Goal: Task Accomplishment & Management: Use online tool/utility

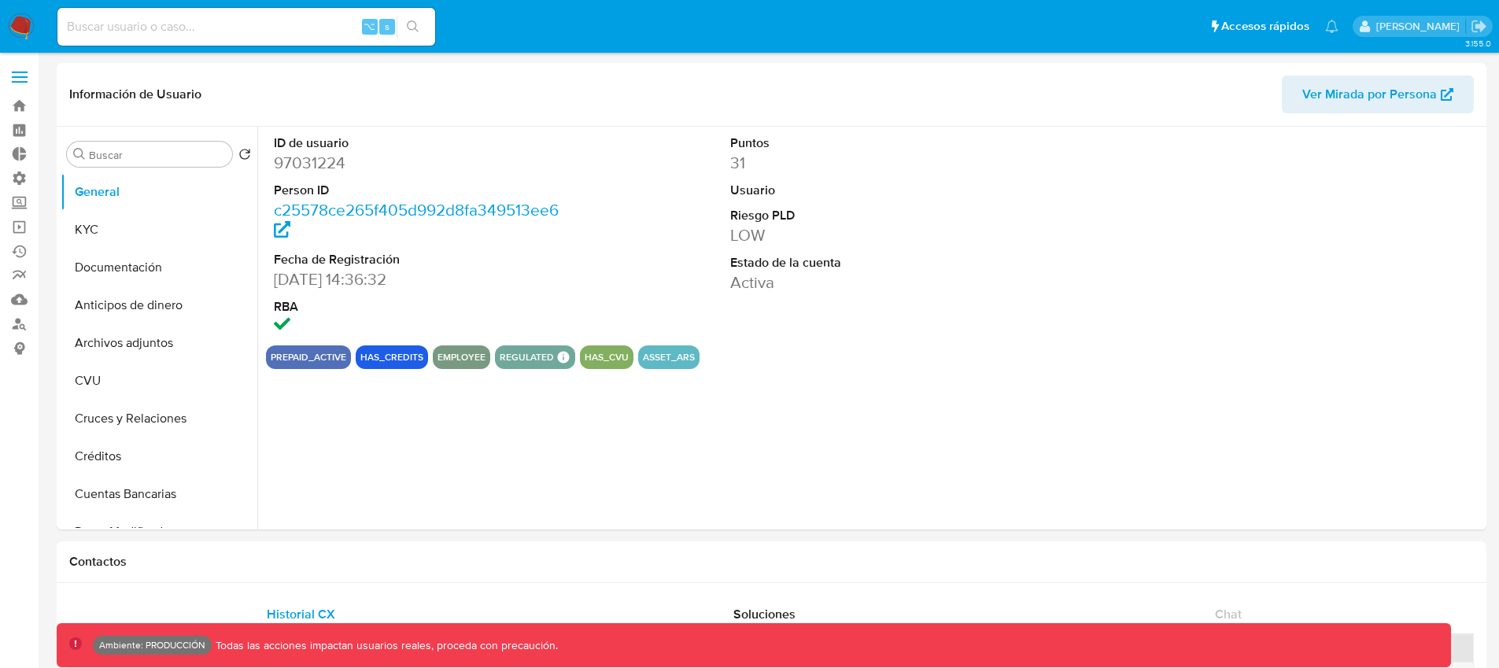
select select "10"
click at [14, 84] on label at bounding box center [19, 77] width 39 height 33
click at [0, 0] on input "checkbox" at bounding box center [0, 0] width 0 height 0
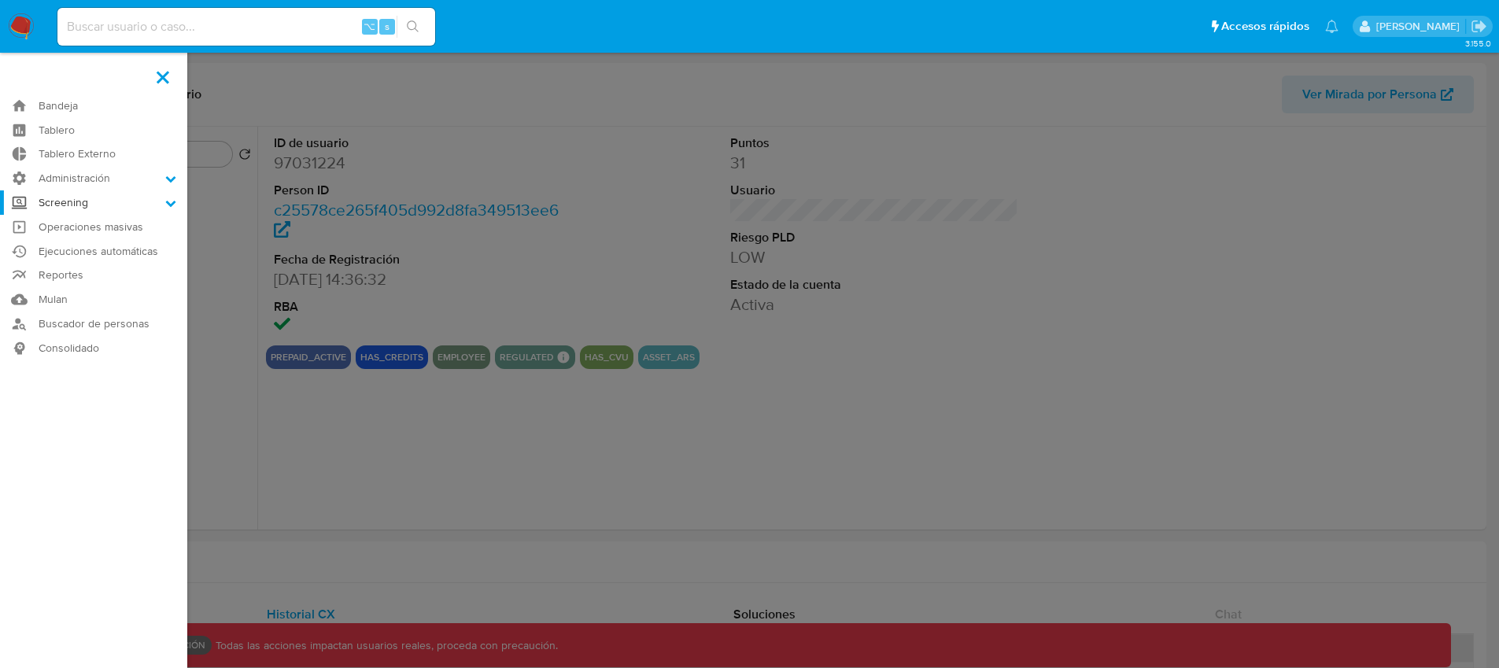
click at [76, 202] on label "Screening" at bounding box center [93, 202] width 187 height 24
click at [0, 0] on input "Screening" at bounding box center [0, 0] width 0 height 0
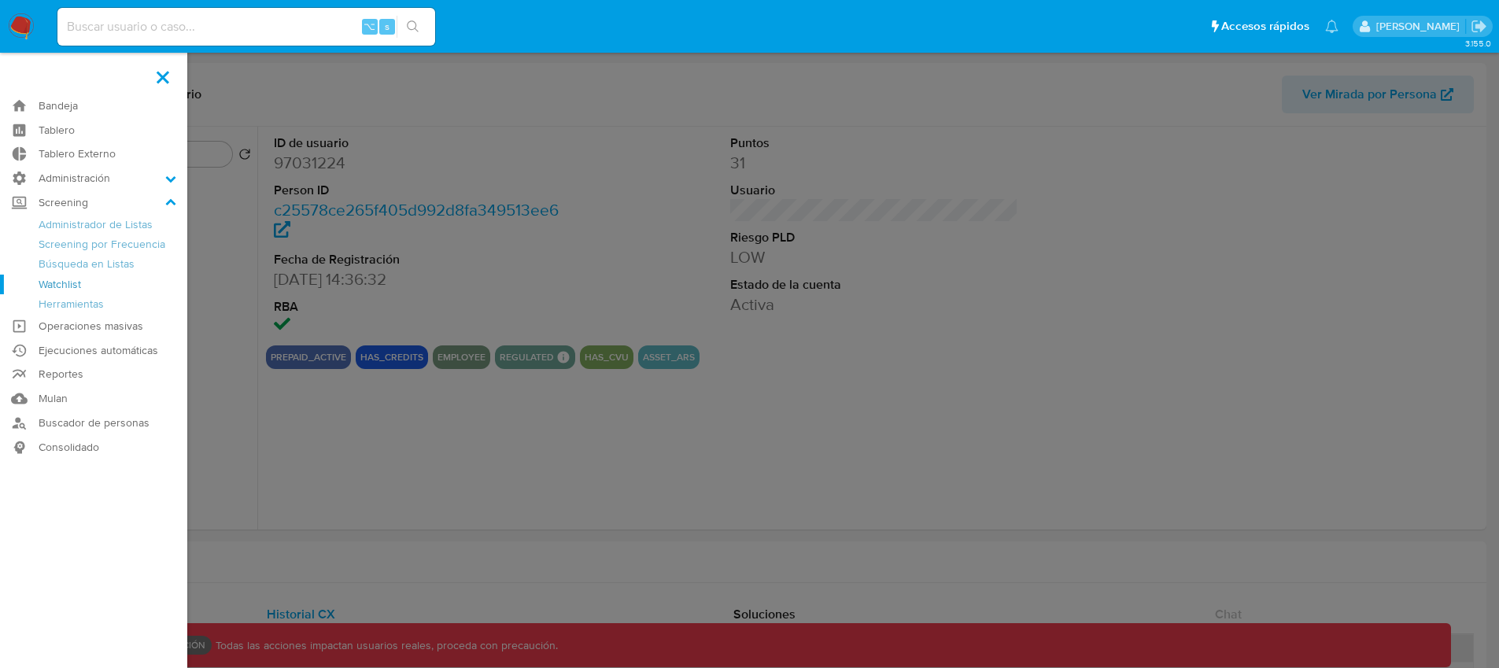
click at [72, 285] on link "Watchlist" at bounding box center [93, 285] width 187 height 20
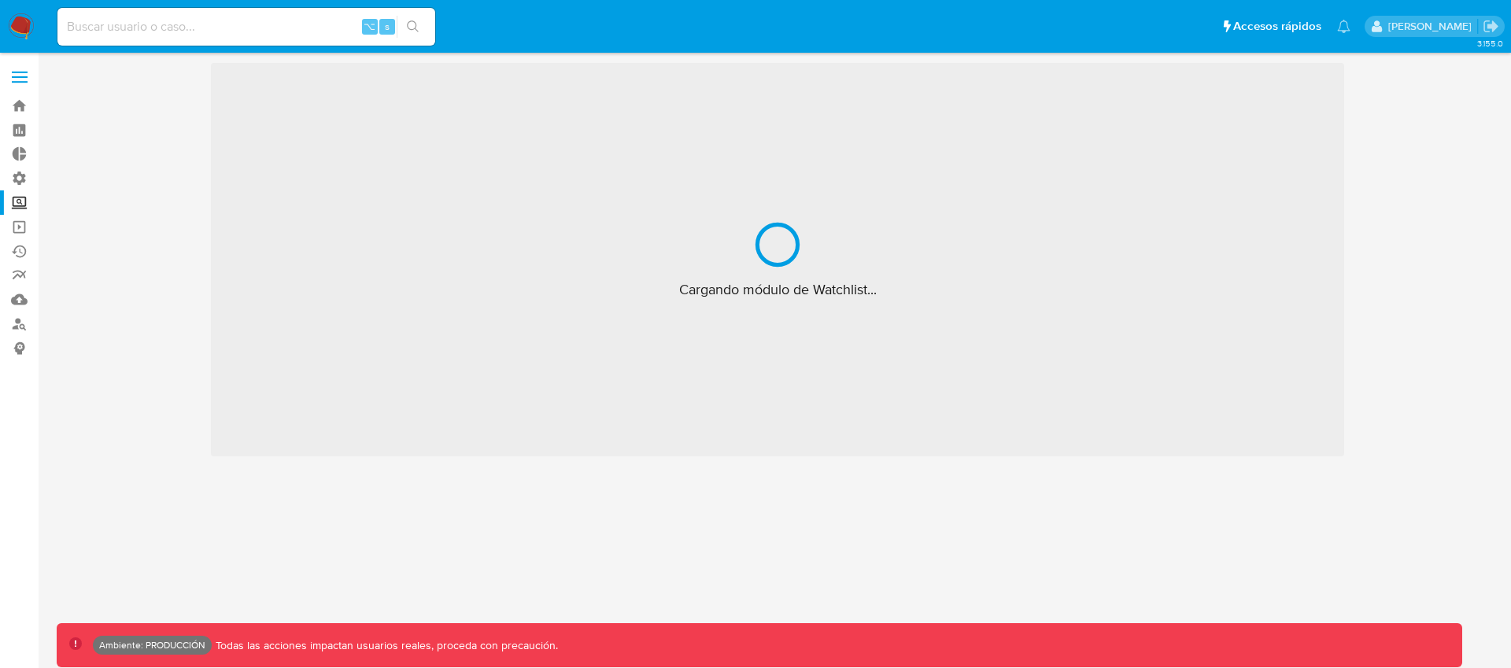
click at [24, 67] on label at bounding box center [19, 77] width 39 height 33
click at [0, 0] on input "checkbox" at bounding box center [0, 0] width 0 height 0
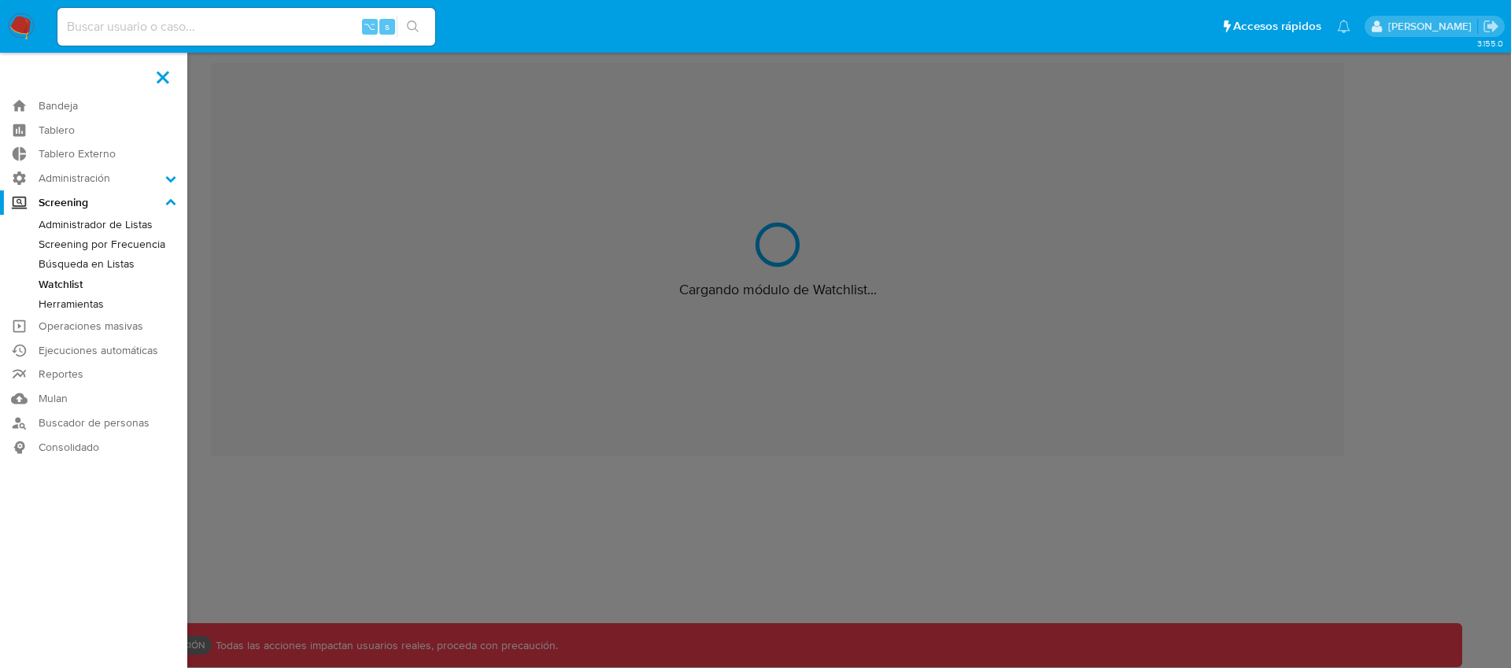
click at [73, 264] on link "Búsqueda en Listas" at bounding box center [93, 264] width 187 height 20
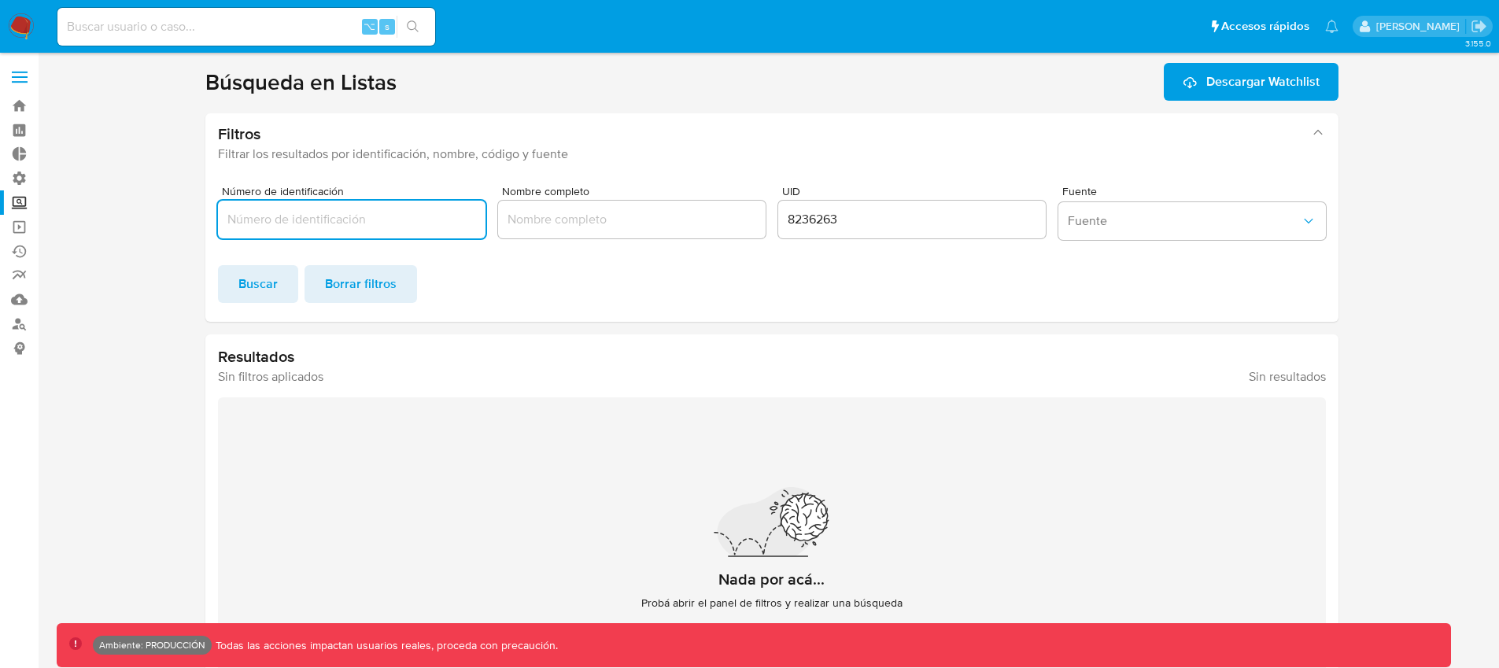
click at [809, 220] on input "8236263" at bounding box center [912, 219] width 268 height 20
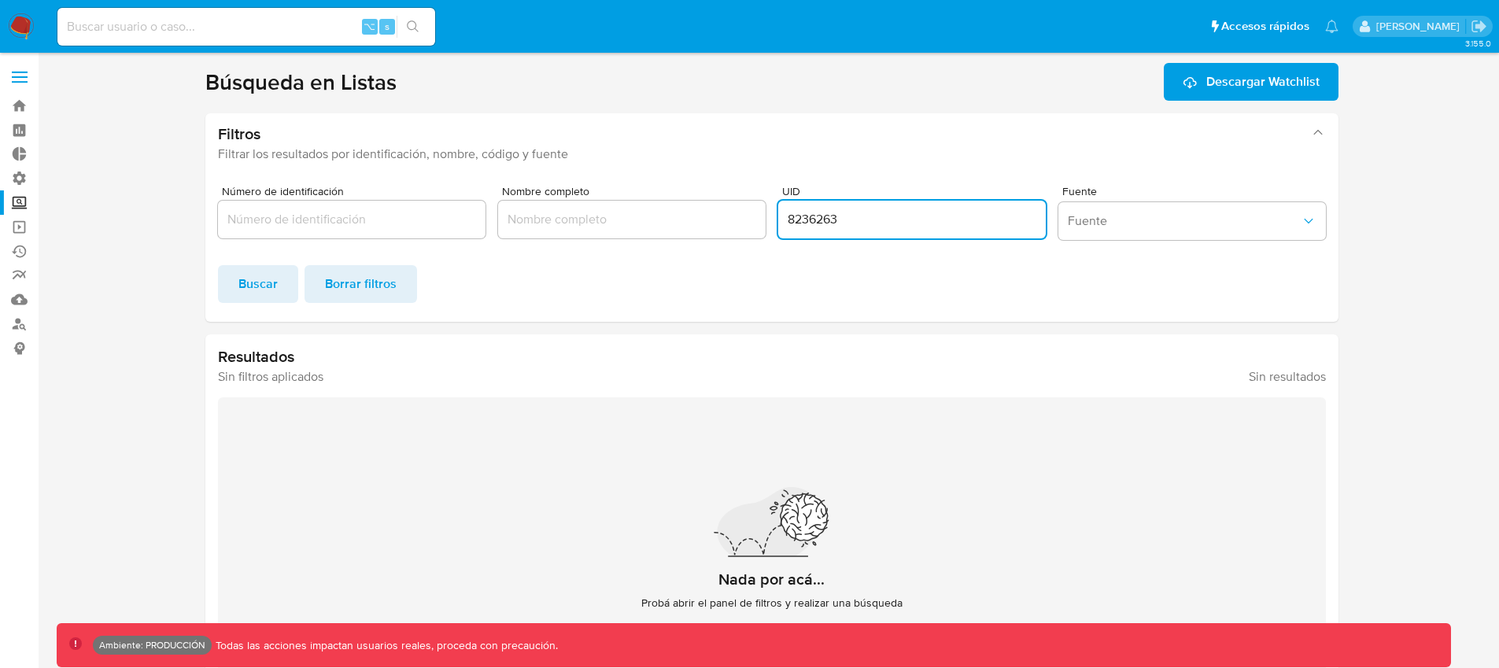
click at [809, 220] on input "8236263" at bounding box center [912, 219] width 268 height 20
click at [239, 280] on span "Buscar" at bounding box center [258, 284] width 39 height 35
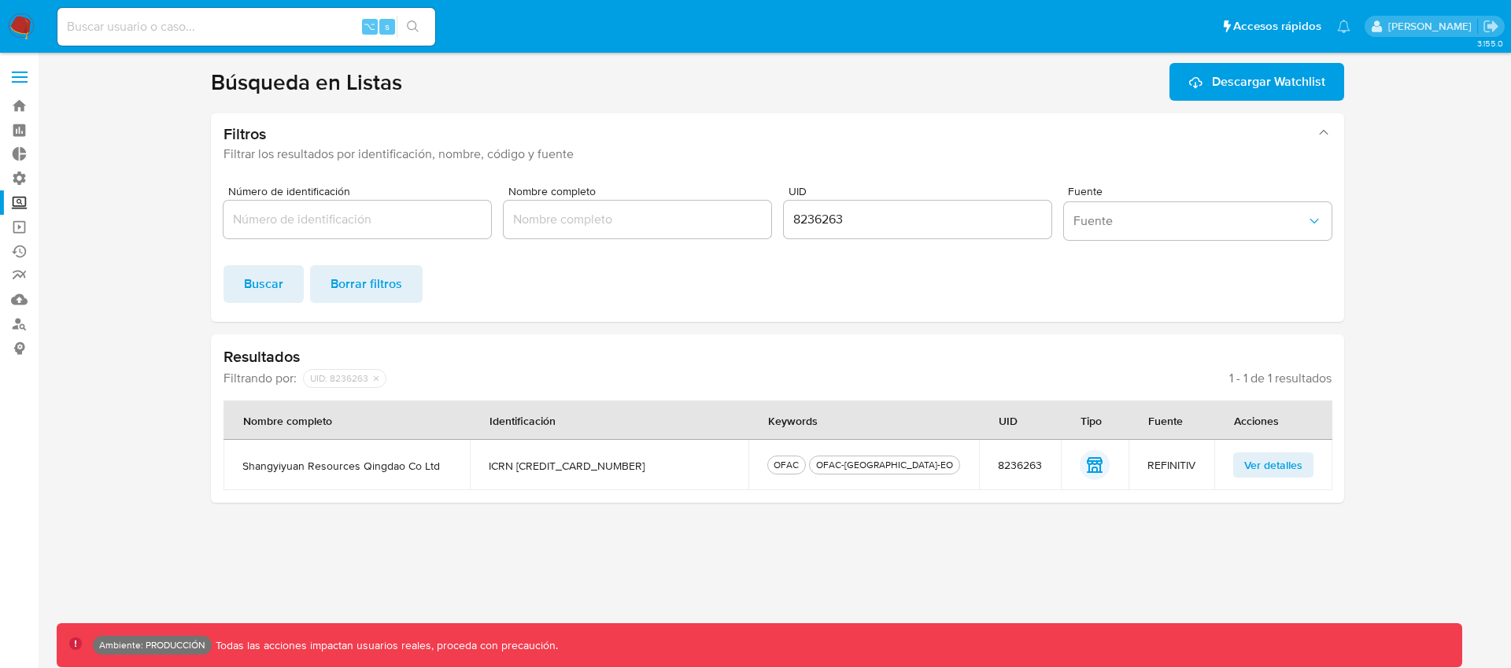
click at [1297, 469] on span "Ver detalles" at bounding box center [1273, 465] width 58 height 22
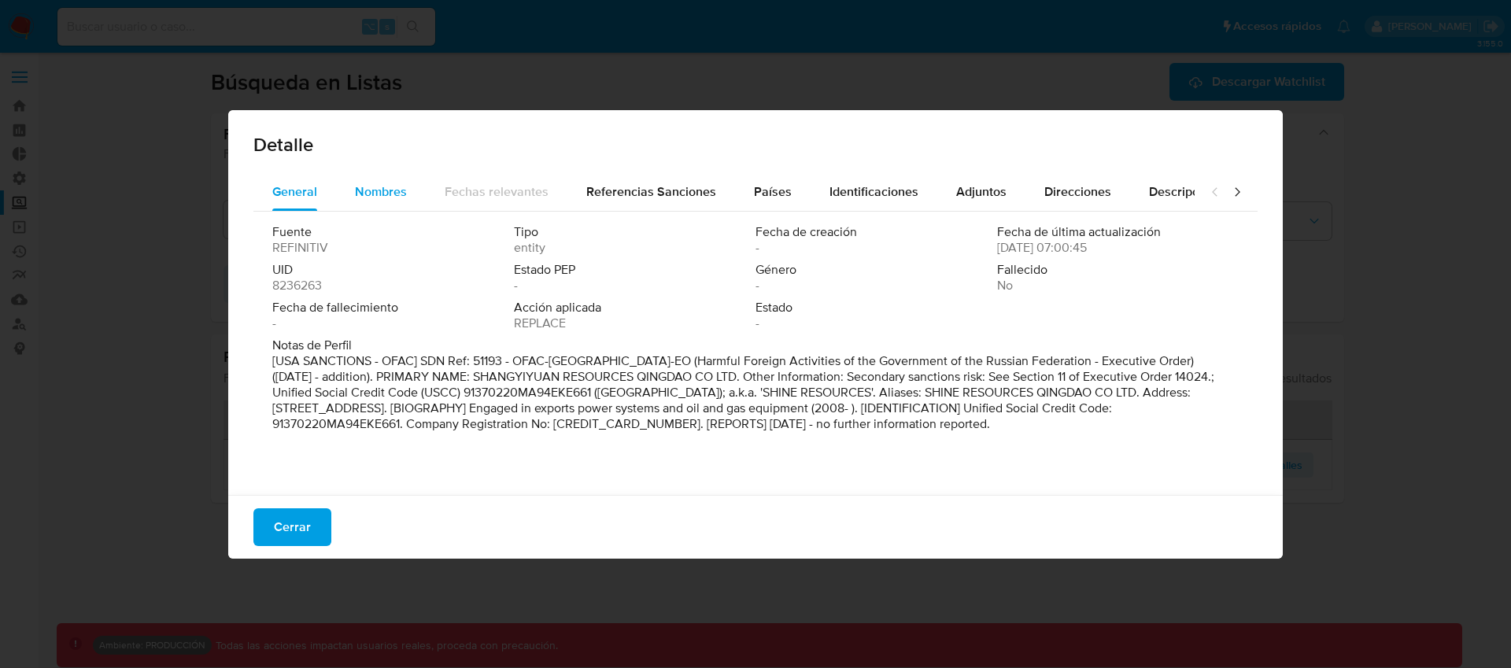
click at [398, 173] on div "Nombres" at bounding box center [381, 192] width 52 height 38
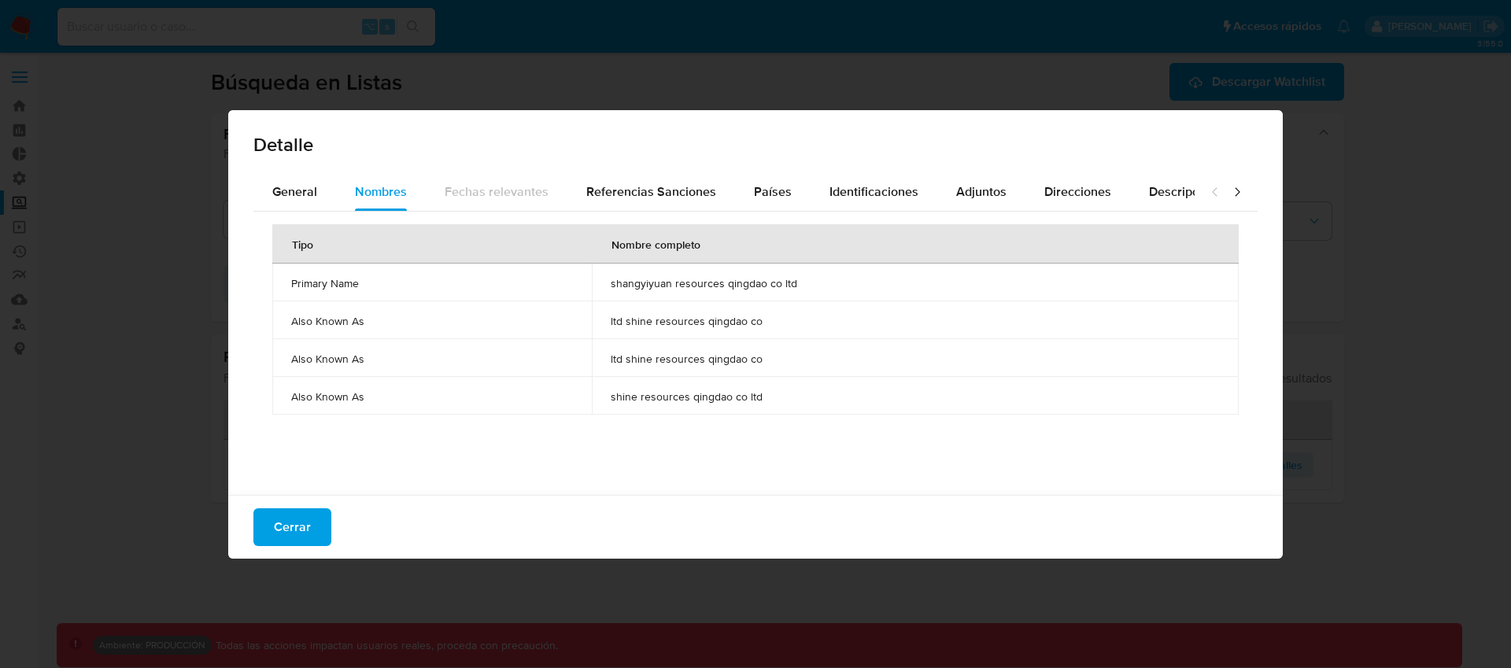
drag, startPoint x: 683, startPoint y: 279, endPoint x: 691, endPoint y: 409, distance: 129.3
click at [691, 409] on tbody "Primary Name shangyiyuan resources qingdao co ltd Also Known As ltd shine resou…" at bounding box center [755, 339] width 967 height 151
click at [787, 400] on span "shine resources qingdao co ltd" at bounding box center [915, 397] width 609 height 14
drag, startPoint x: 633, startPoint y: 276, endPoint x: 715, endPoint y: 279, distance: 81.9
click at [715, 279] on span "shangyiyuan resources qingdao co ltd" at bounding box center [915, 283] width 609 height 14
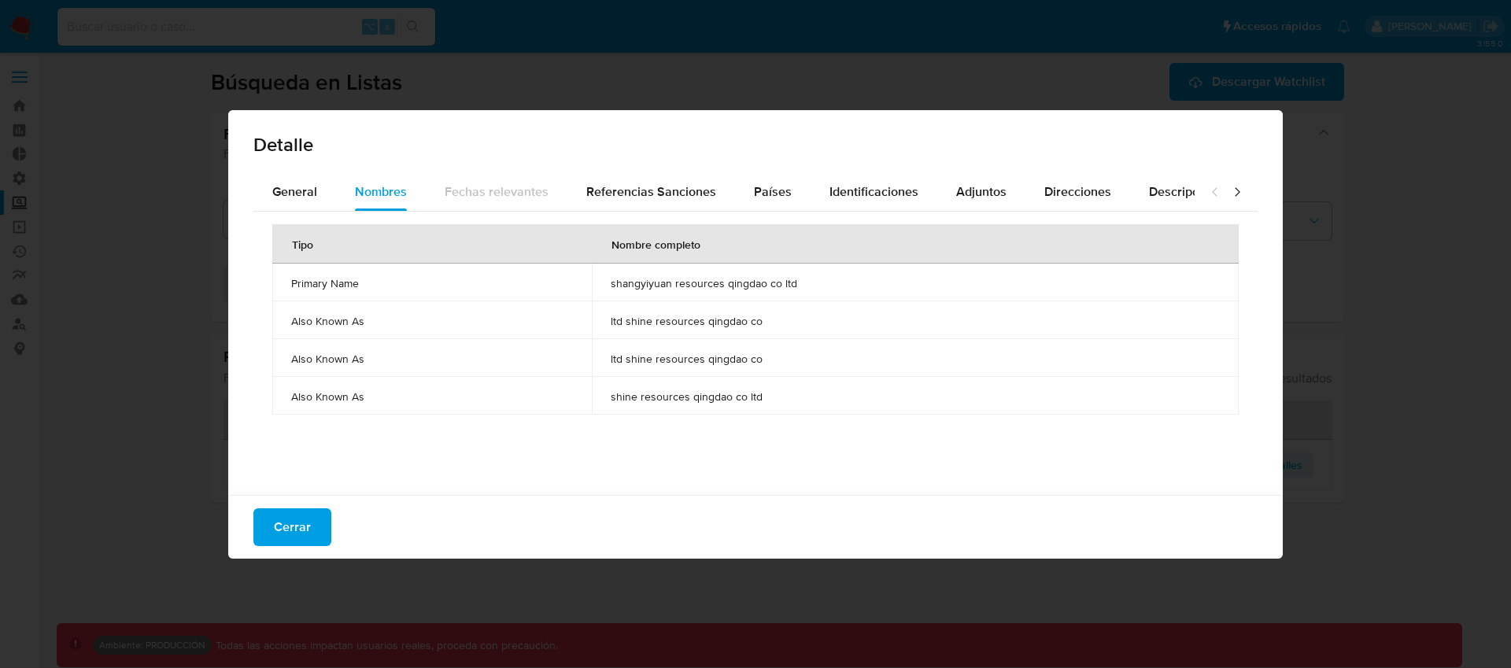
drag, startPoint x: 704, startPoint y: 312, endPoint x: 711, endPoint y: 330, distance: 19.2
click at [711, 329] on td "ltd shine resources qingdao co" at bounding box center [915, 320] width 647 height 38
click at [637, 286] on span "shangyiyuan resources qingdao co ltd" at bounding box center [915, 283] width 609 height 14
click at [810, 282] on span "shangyiyuan resources qingdao co ltd" at bounding box center [915, 283] width 609 height 14
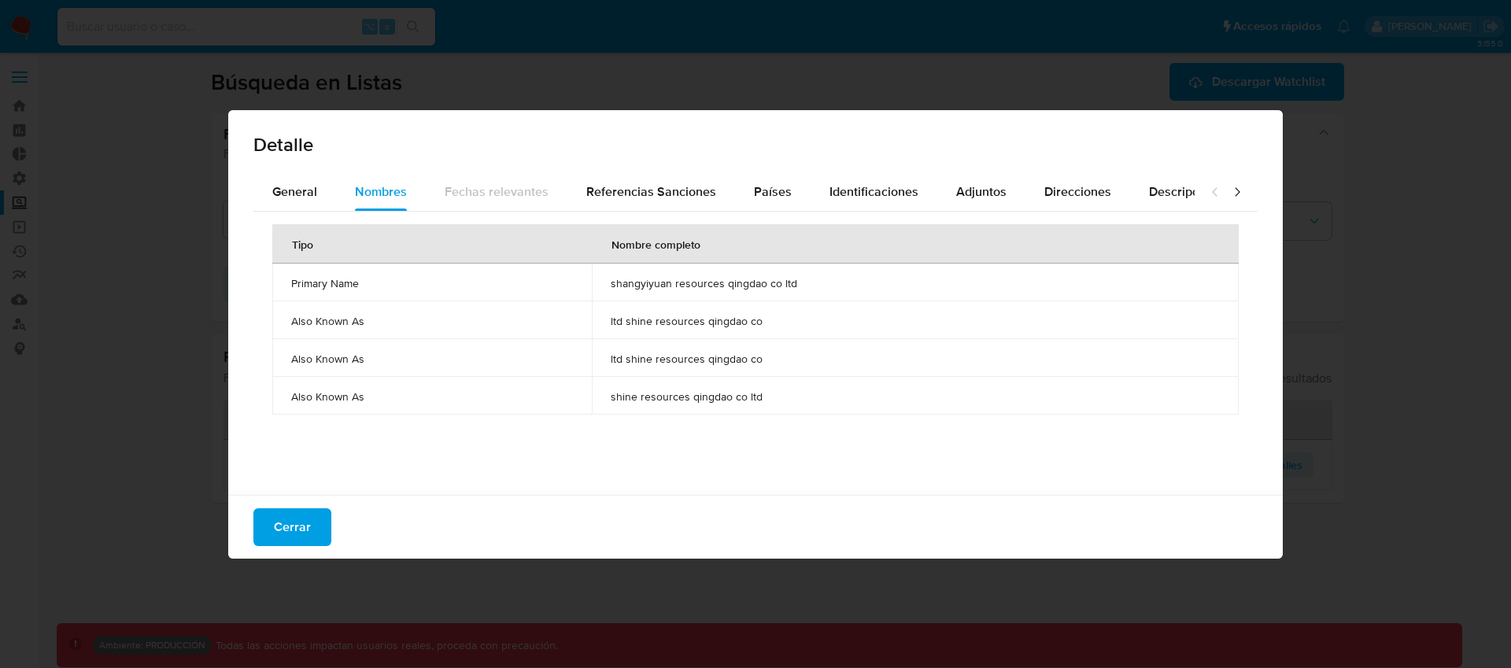
drag, startPoint x: 812, startPoint y: 283, endPoint x: 606, endPoint y: 283, distance: 206.2
click at [606, 283] on td "shangyiyuan resources qingdao co ltd" at bounding box center [915, 283] width 647 height 38
click at [686, 321] on span "ltd shine resources qingdao co" at bounding box center [915, 321] width 609 height 14
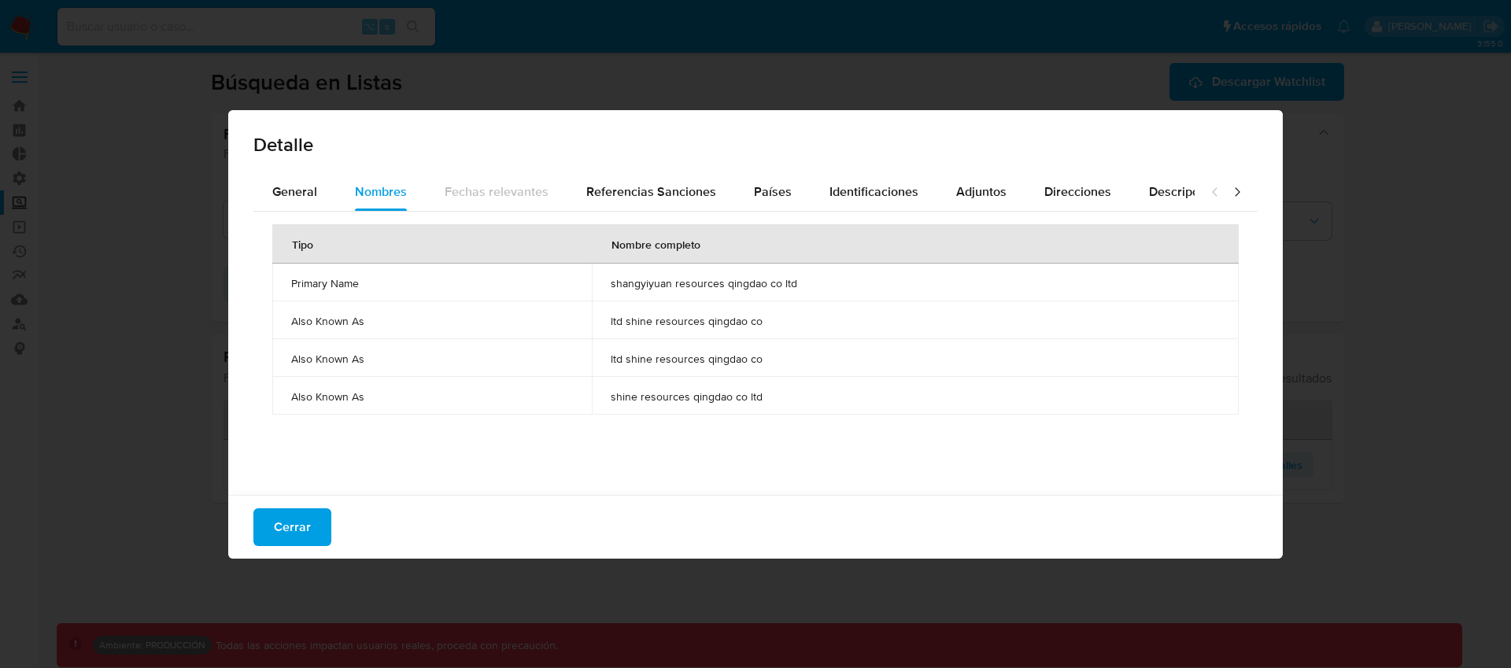
click at [756, 314] on span "ltd shine resources qingdao co" at bounding box center [915, 321] width 609 height 14
click at [739, 321] on span "ltd shine resources qingdao co" at bounding box center [915, 321] width 609 height 14
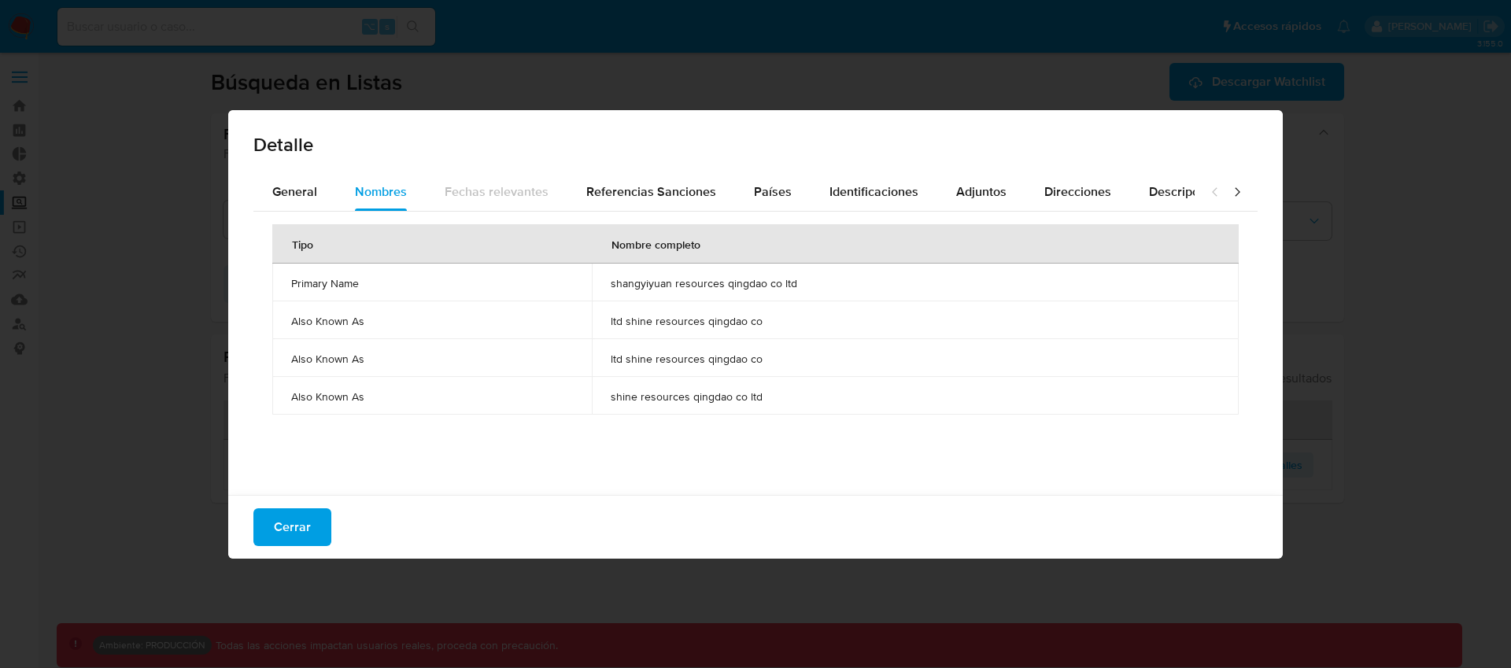
click at [739, 321] on span "ltd shine resources qingdao co" at bounding box center [915, 321] width 609 height 14
drag, startPoint x: 625, startPoint y: 324, endPoint x: 781, endPoint y: 320, distance: 155.9
click at [781, 320] on span "ltd shine resources qingdao co" at bounding box center [915, 321] width 609 height 14
click at [763, 326] on span "ltd shine resources qingdao co" at bounding box center [915, 321] width 609 height 14
click at [712, 394] on span "shine resources qingdao co ltd" at bounding box center [915, 397] width 609 height 14
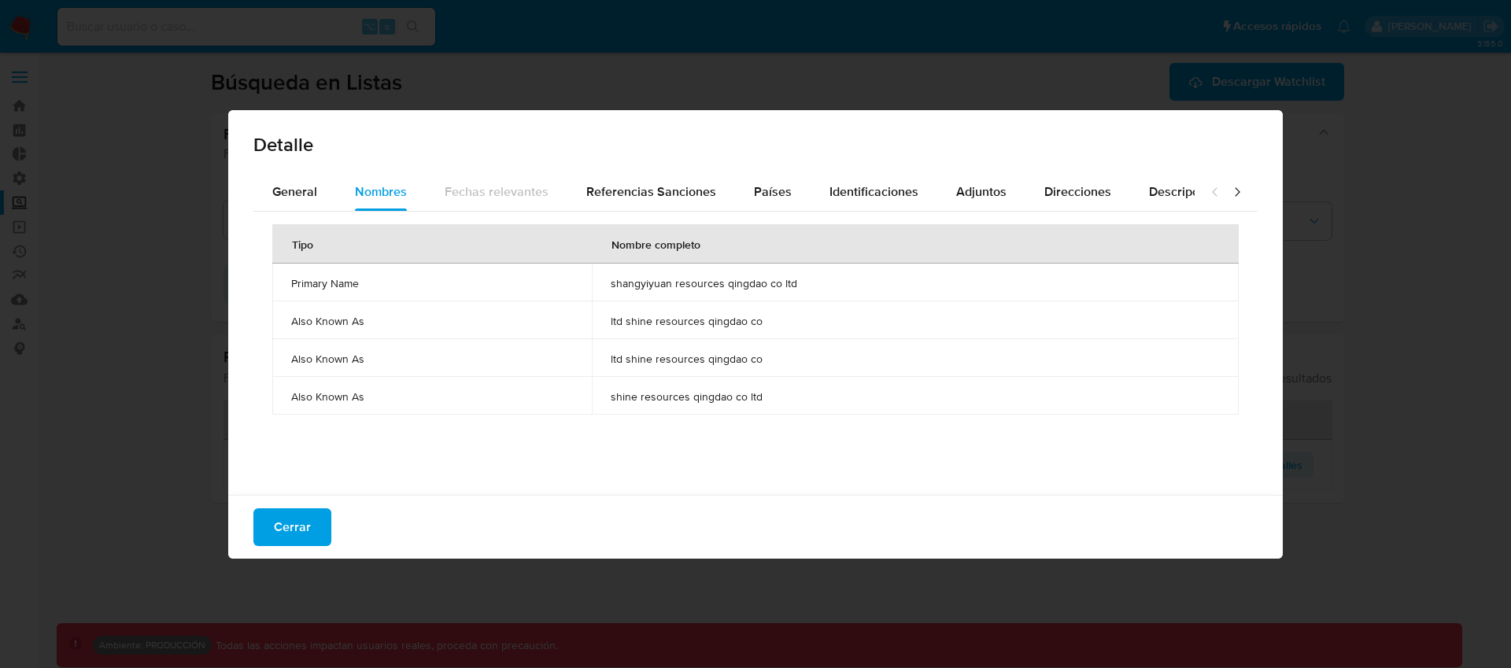
click at [712, 394] on span "shine resources qingdao co ltd" at bounding box center [915, 397] width 609 height 14
click at [694, 358] on span "ltd shine resources qingdao co" at bounding box center [915, 359] width 609 height 14
click at [615, 320] on span "ltd shine resources qingdao co" at bounding box center [915, 321] width 609 height 14
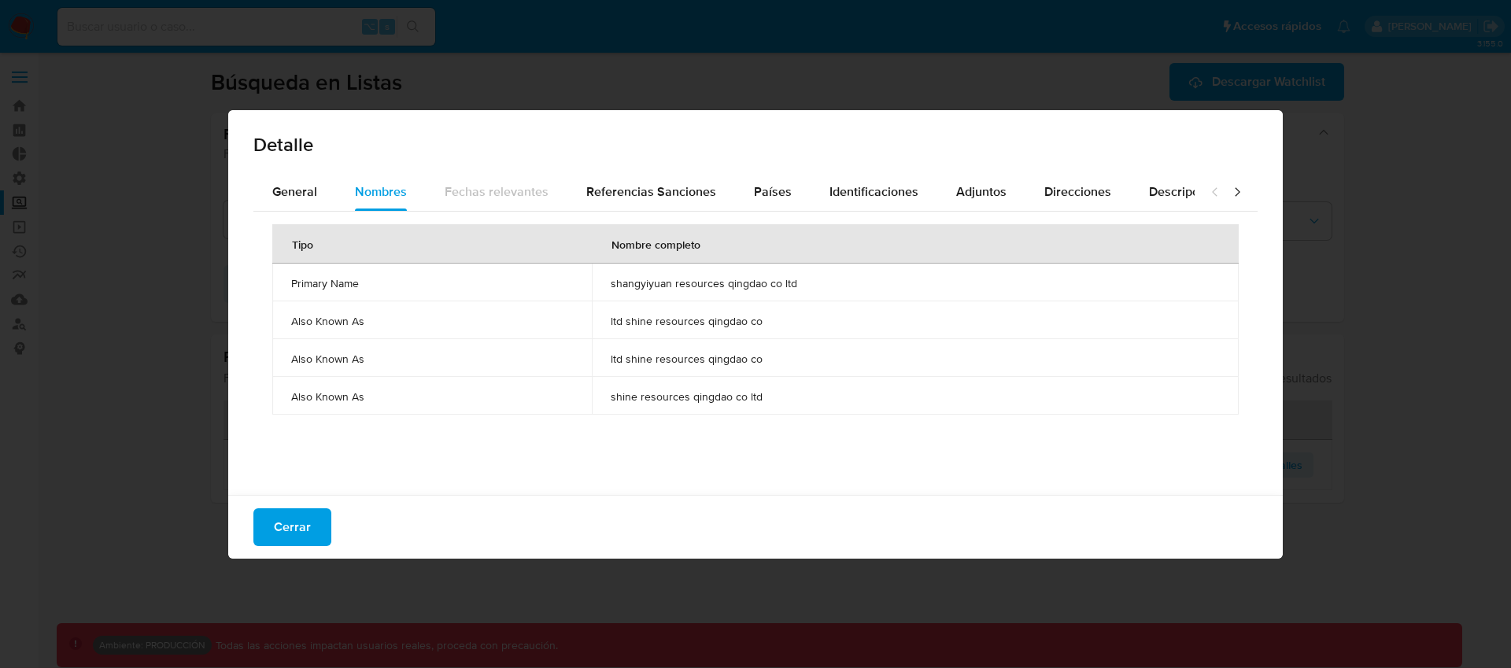
click at [615, 320] on span "ltd shine resources qingdao co" at bounding box center [915, 321] width 609 height 14
click at [771, 390] on span "shine resources qingdao co ltd" at bounding box center [915, 397] width 609 height 14
drag, startPoint x: 774, startPoint y: 398, endPoint x: 608, endPoint y: 398, distance: 166.1
click at [611, 398] on span "shine resources qingdao co ltd" at bounding box center [915, 397] width 609 height 14
click at [781, 411] on td "shine resources qingdao co ltd" at bounding box center [915, 396] width 647 height 38
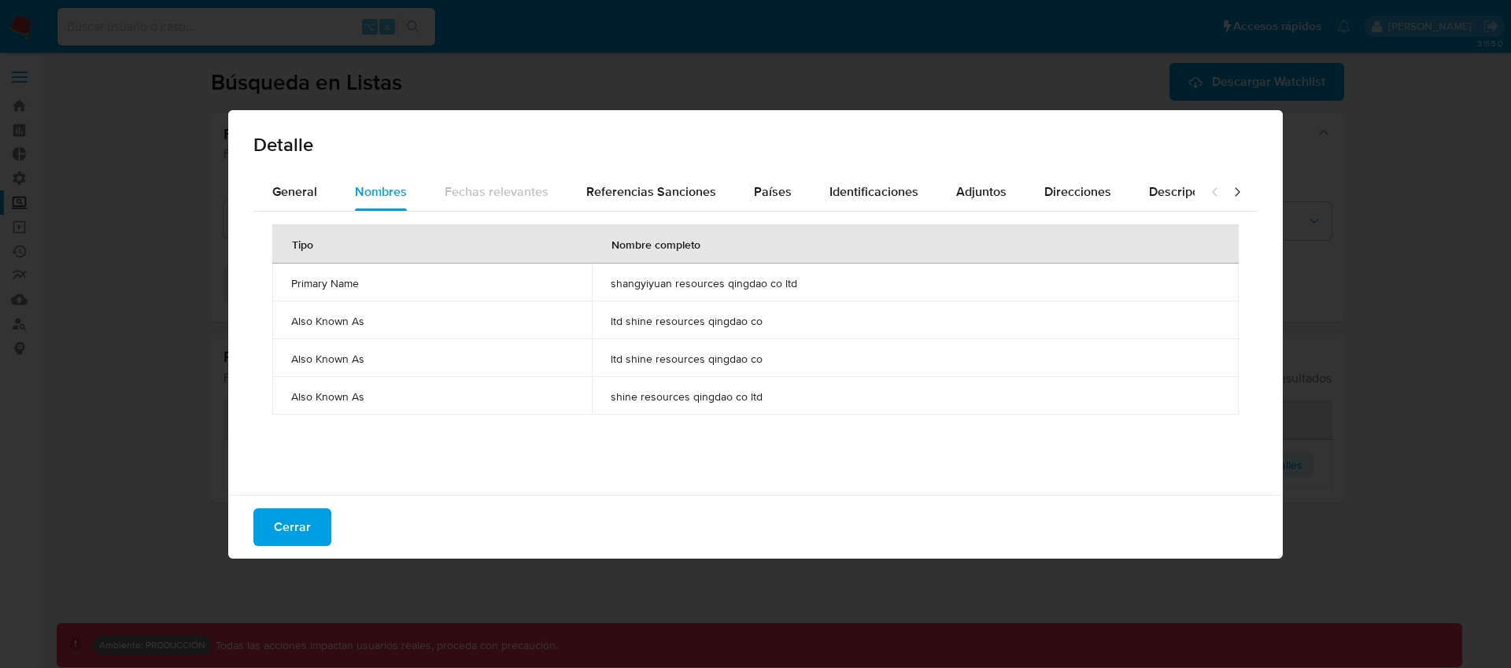
drag, startPoint x: 743, startPoint y: 401, endPoint x: 605, endPoint y: 397, distance: 138.6
click at [605, 397] on td "shine resources qingdao co ltd" at bounding box center [915, 396] width 647 height 38
click at [306, 531] on span "Cerrar" at bounding box center [292, 527] width 37 height 35
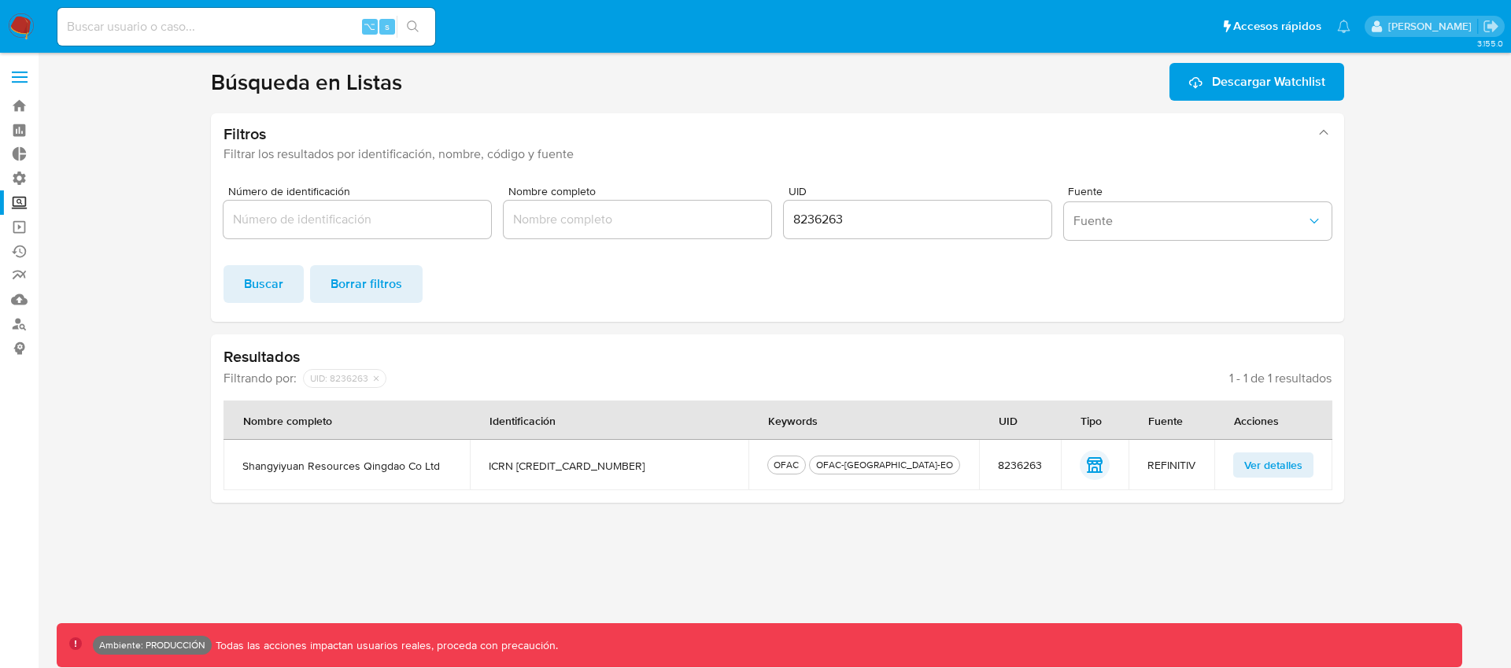
click at [826, 229] on input "8236263" at bounding box center [918, 219] width 268 height 20
paste input "530274"
click at [284, 287] on button "Buscar" at bounding box center [264, 284] width 80 height 38
click at [1264, 471] on span "Ver detalles" at bounding box center [1273, 465] width 58 height 22
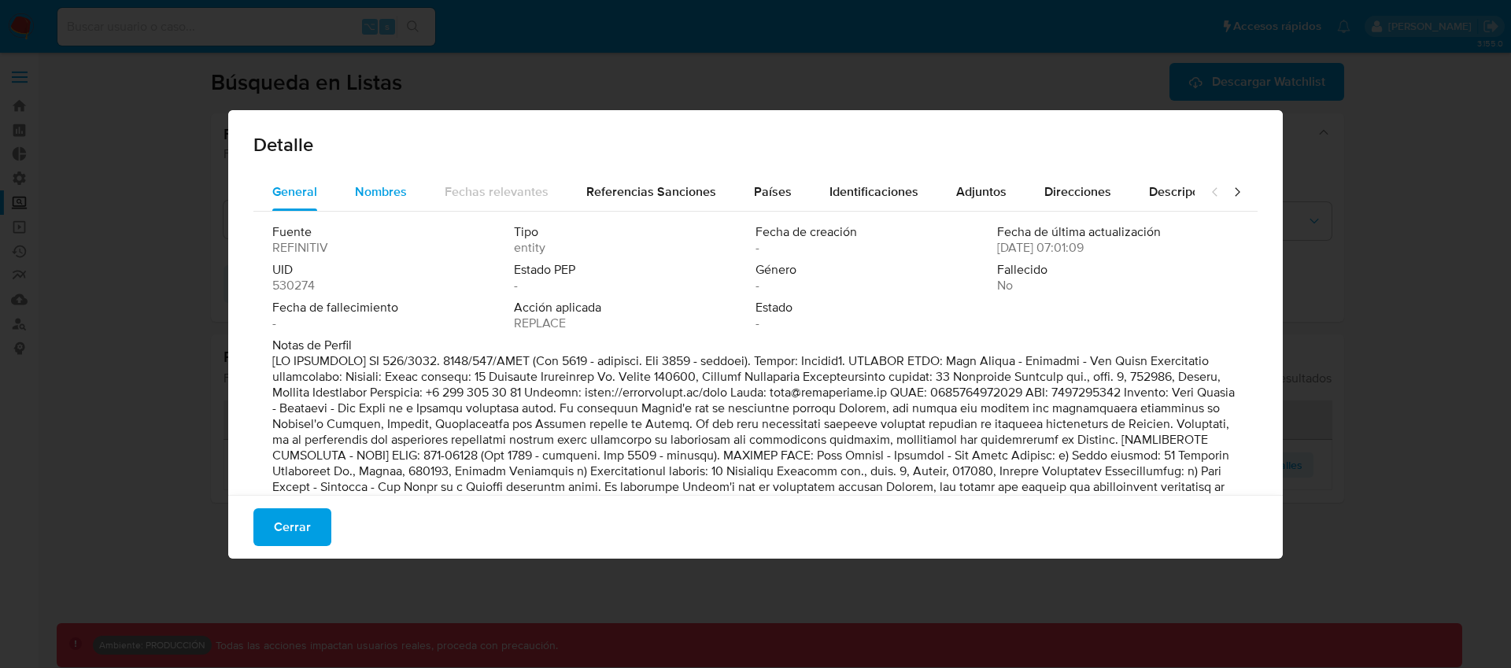
click at [386, 196] on span "Nombres" at bounding box center [381, 192] width 52 height 18
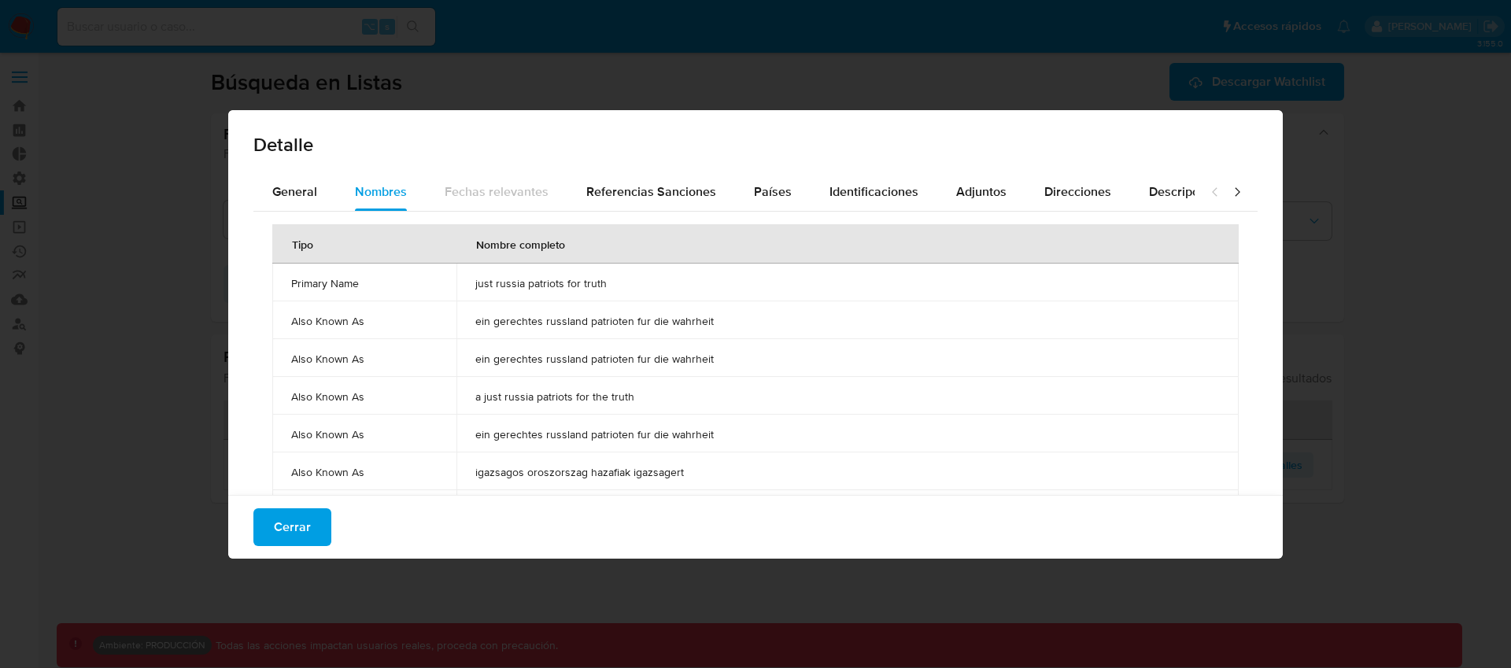
click at [571, 272] on td "just russia patriots for truth" at bounding box center [848, 283] width 782 height 38
click at [558, 321] on span "ein gerechtes russland patrioten fur die wahrheit" at bounding box center [847, 321] width 745 height 14
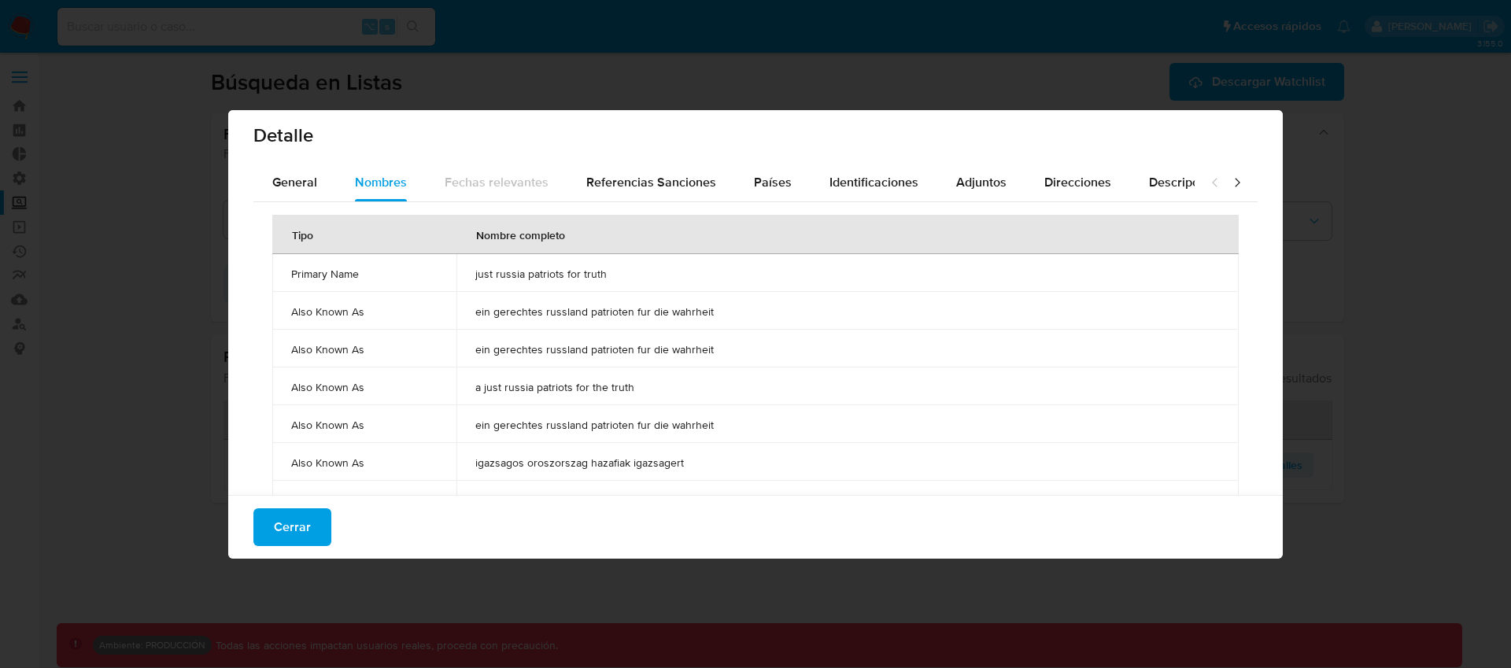
click at [555, 344] on span "ein gerechtes russland patrioten fur die wahrheit" at bounding box center [847, 349] width 745 height 14
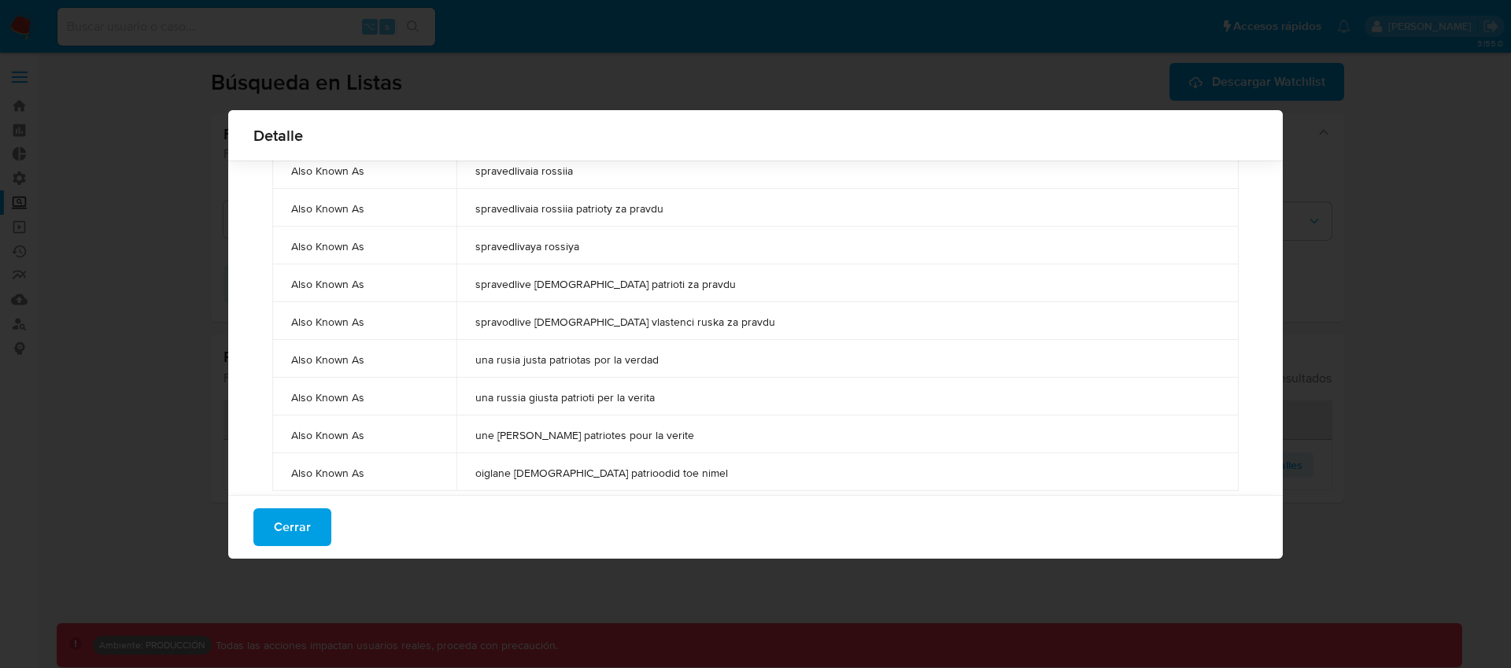
scroll to position [914, 0]
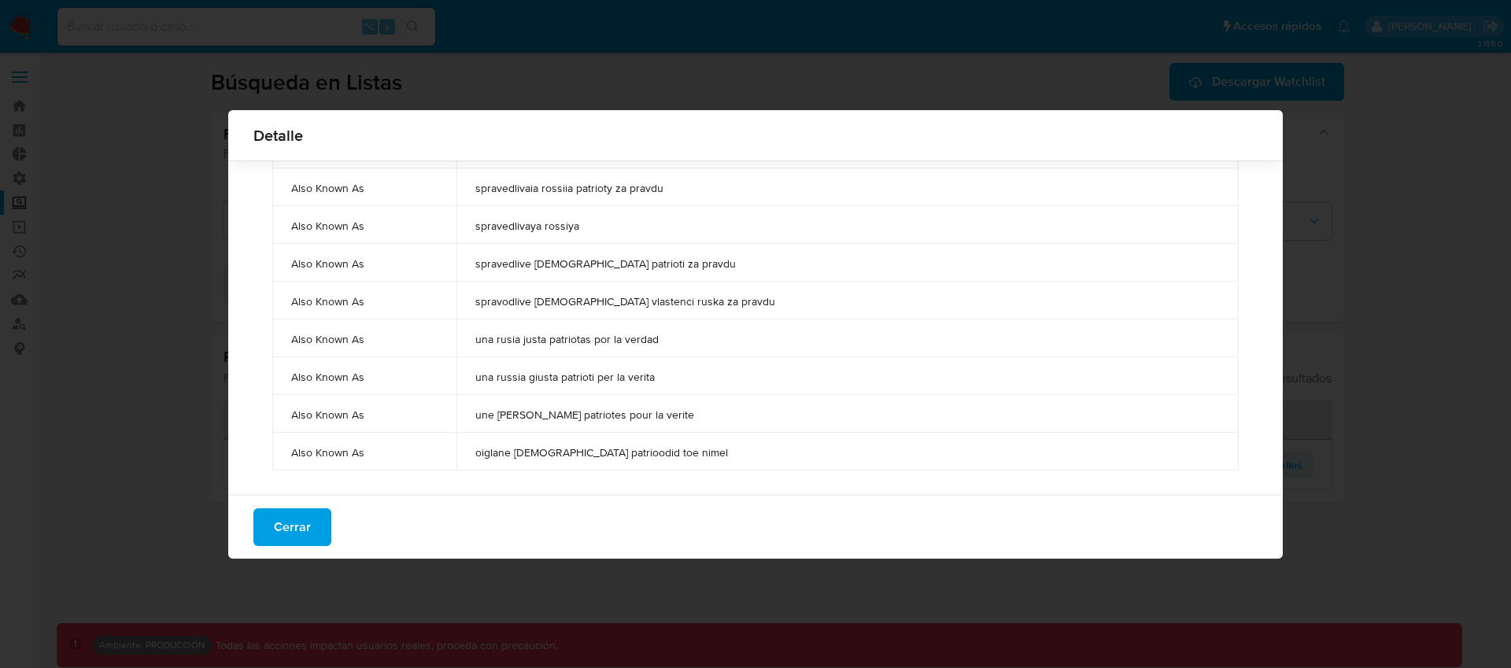
click at [714, 451] on span "oiglane venemaa patrioodid toe nimel" at bounding box center [847, 453] width 745 height 14
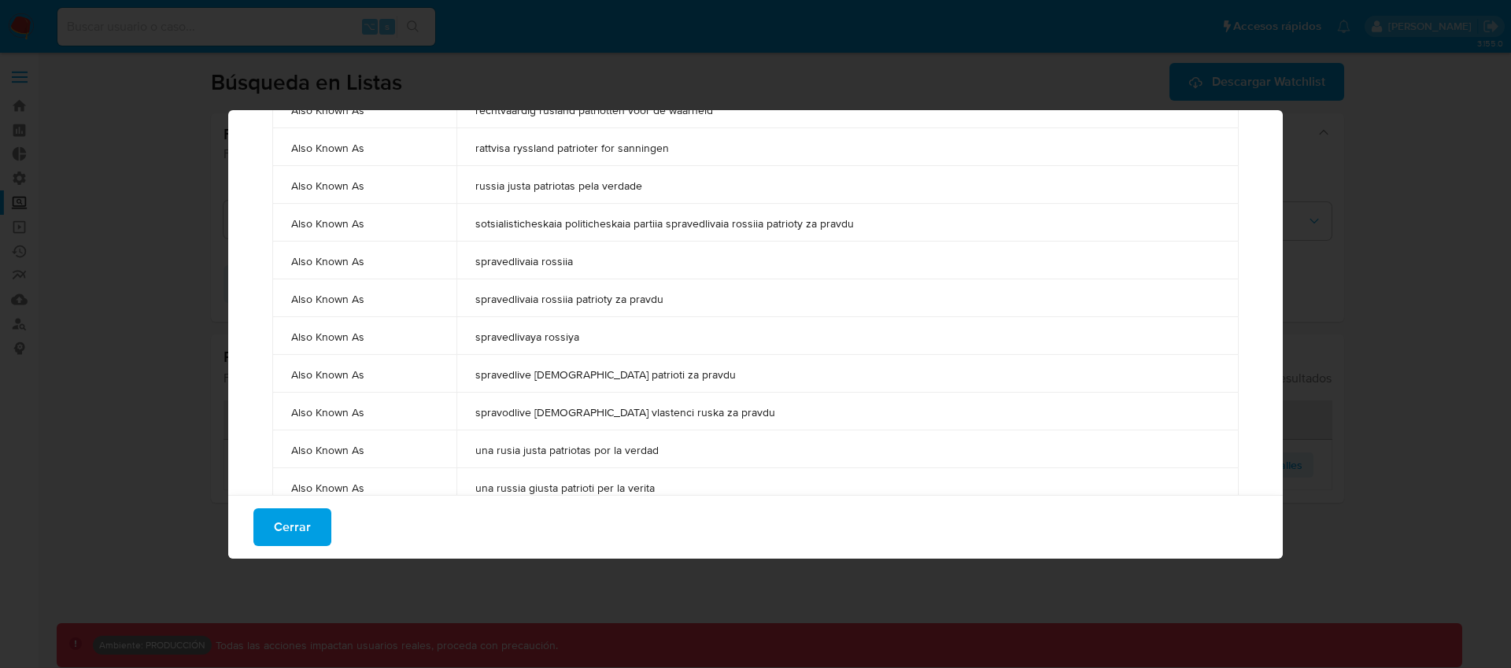
scroll to position [897, 0]
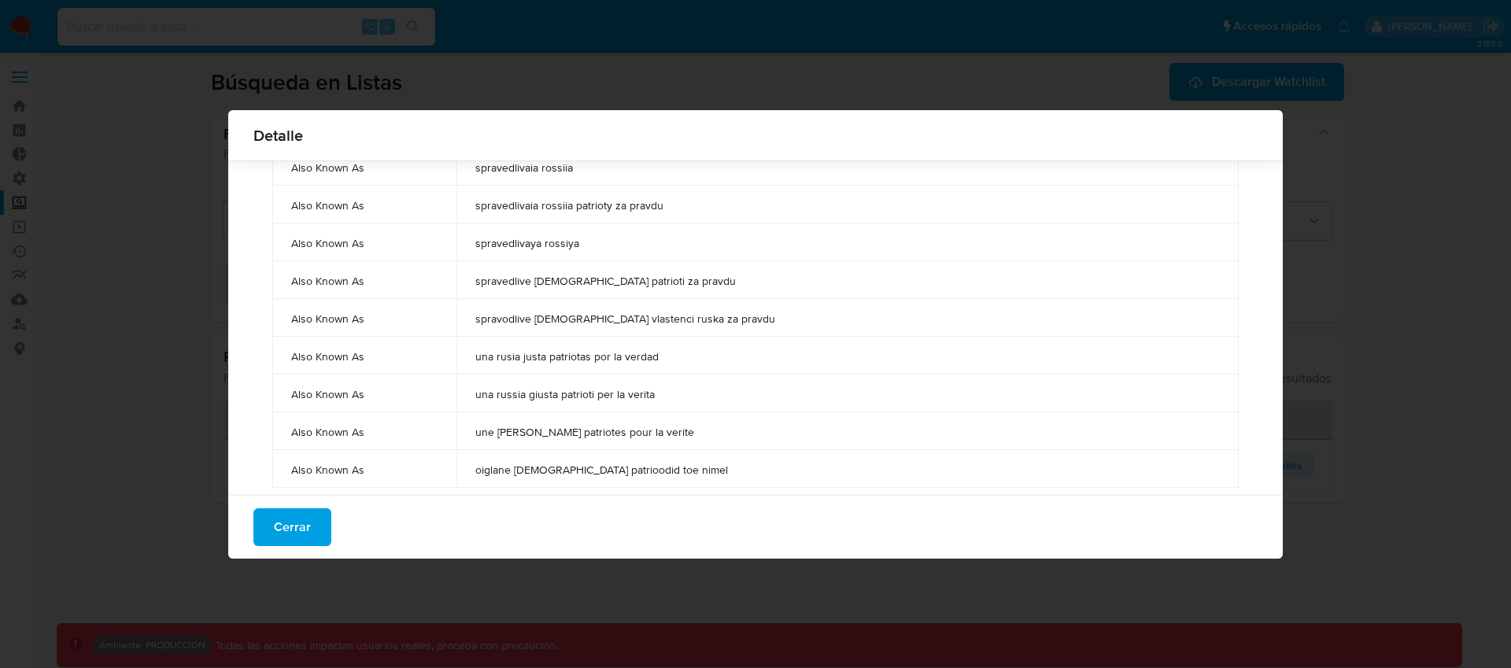
click at [790, 322] on span "spravodlive rusko vlastenci ruska za pravdu" at bounding box center [847, 319] width 745 height 14
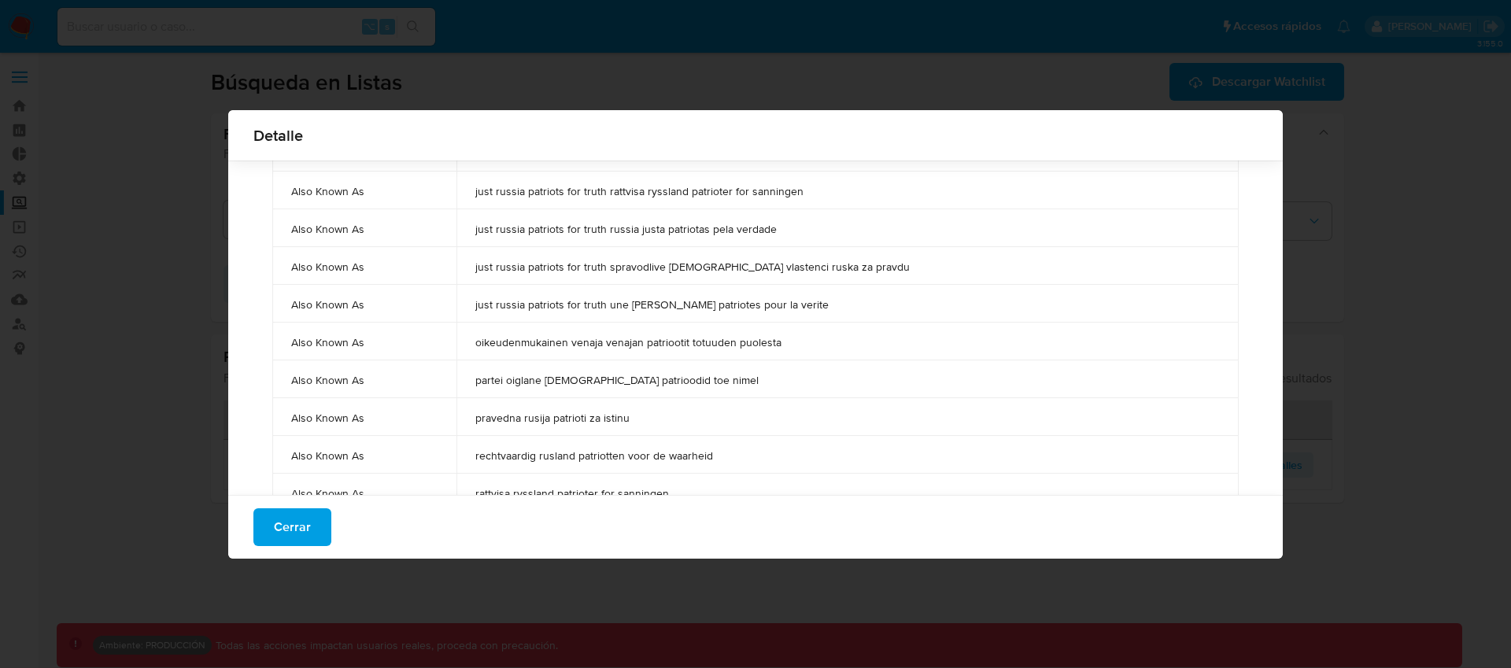
scroll to position [0, 0]
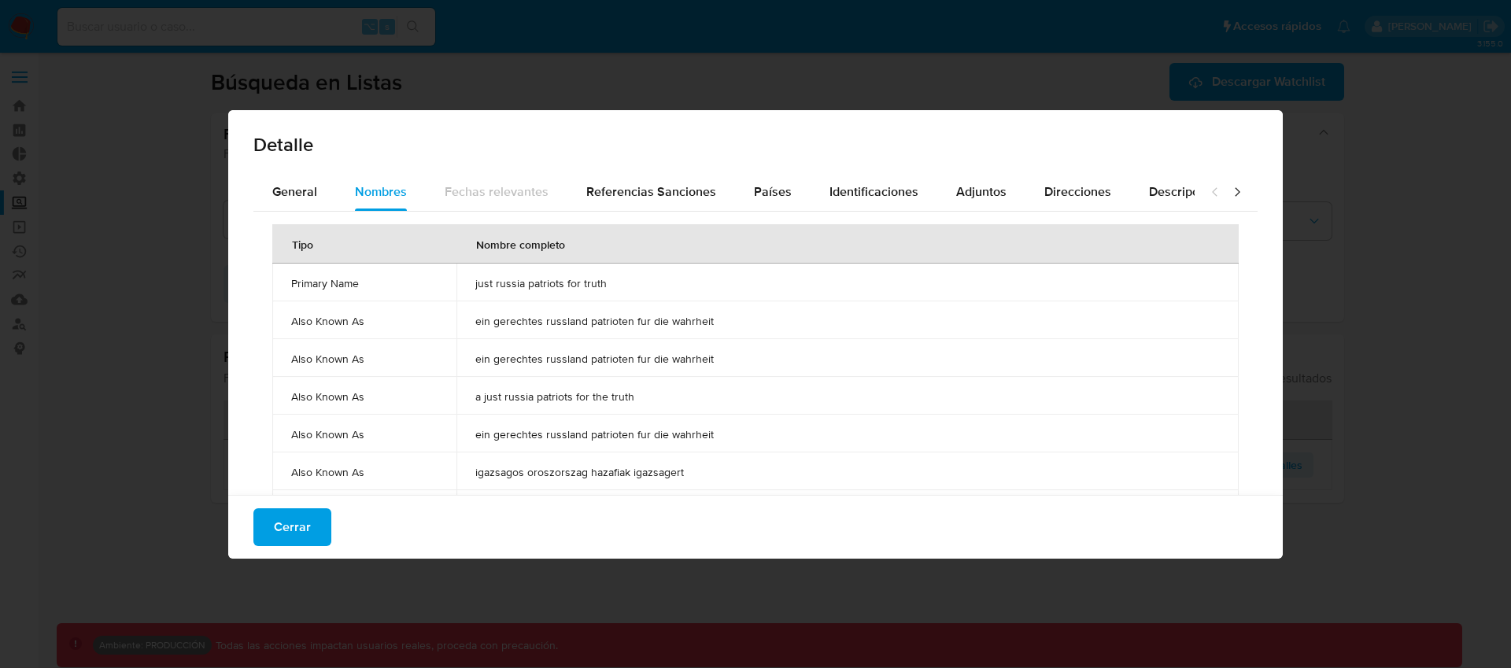
click at [277, 540] on span "Cerrar" at bounding box center [292, 527] width 37 height 35
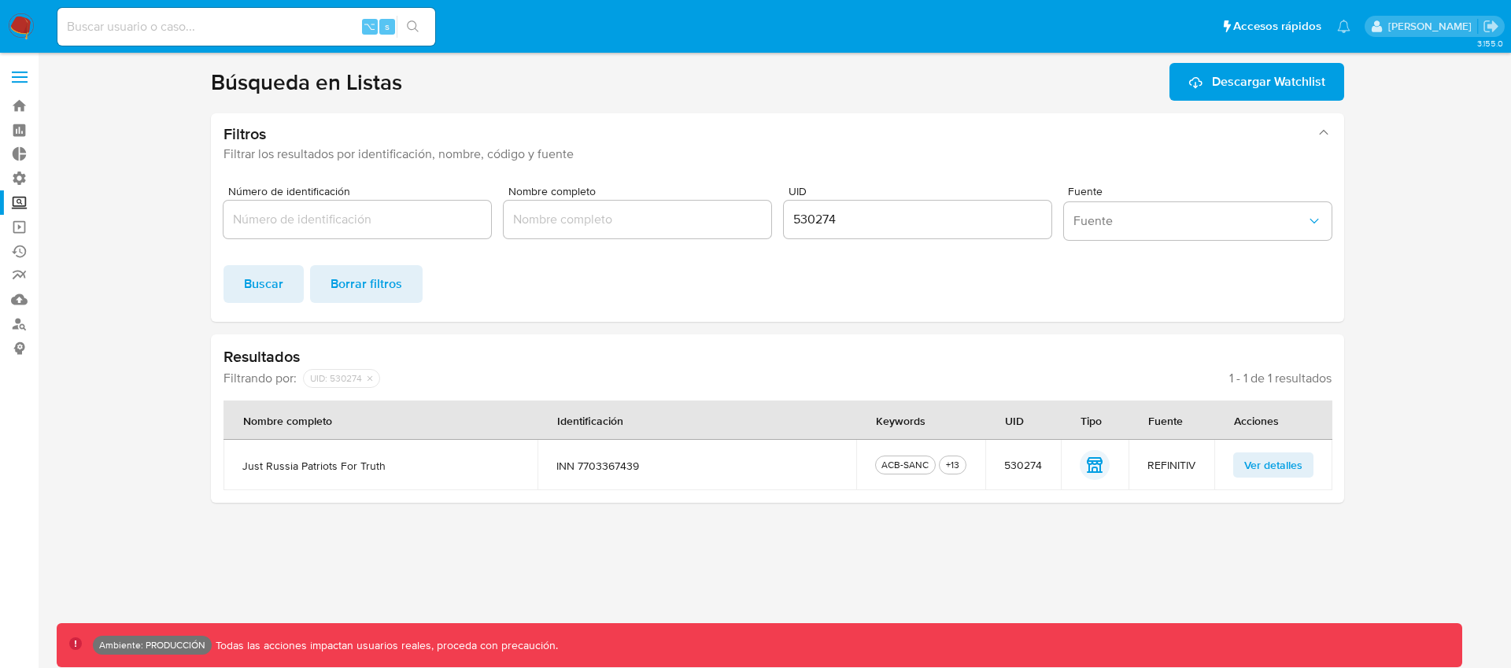
click at [781, 220] on div "Número de identificación Nombre completo UID 530274 Fuente Fuente" at bounding box center [778, 216] width 1108 height 61
click at [816, 219] on input "530274" at bounding box center [918, 219] width 268 height 20
paste input "6798562"
click at [239, 287] on button "Buscar" at bounding box center [264, 284] width 80 height 38
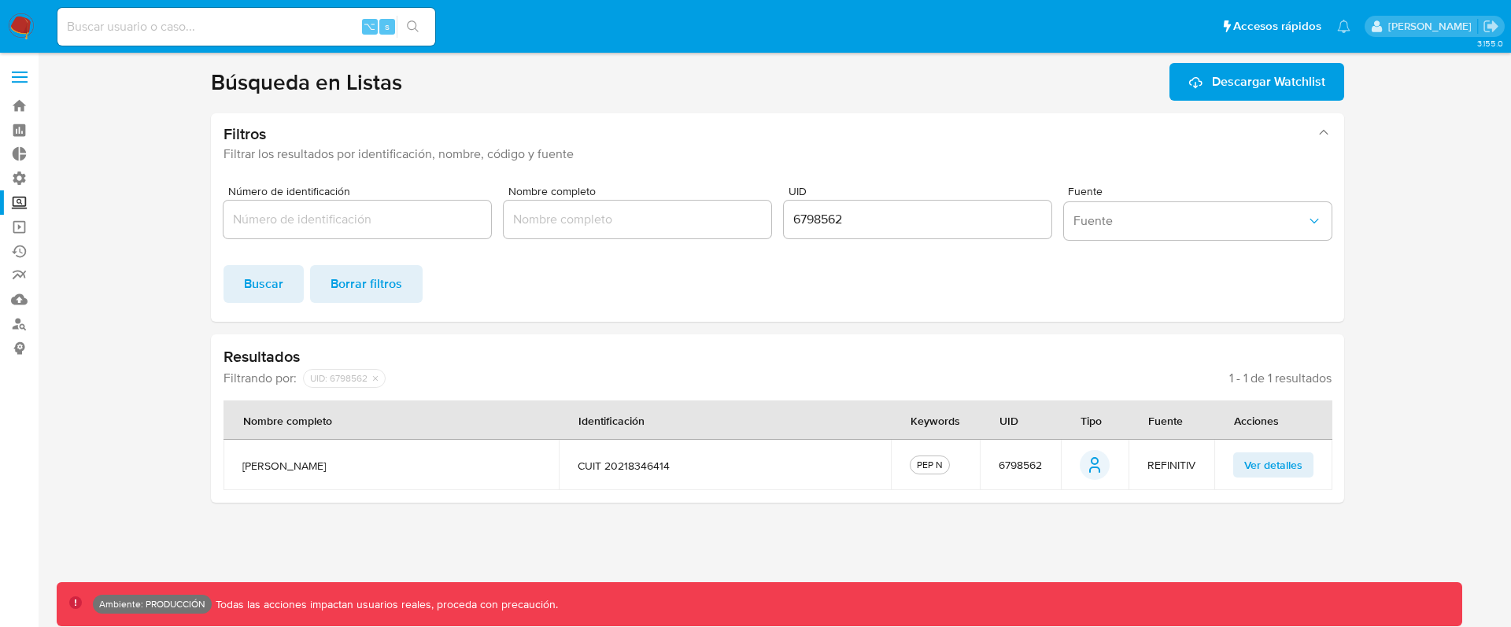
click at [1277, 467] on span "Ver detalles" at bounding box center [1273, 465] width 58 height 22
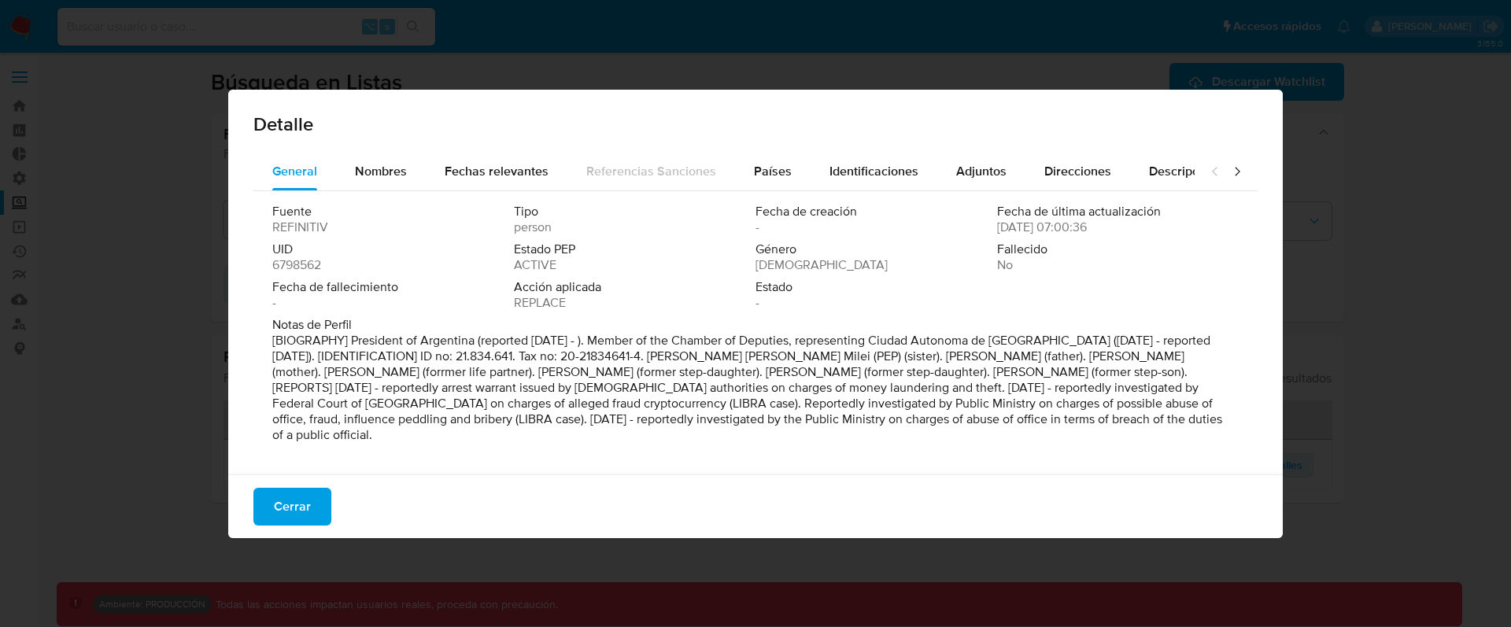
click at [307, 261] on span "6798562" at bounding box center [296, 265] width 49 height 16
click at [378, 164] on span "Nombres" at bounding box center [381, 171] width 52 height 18
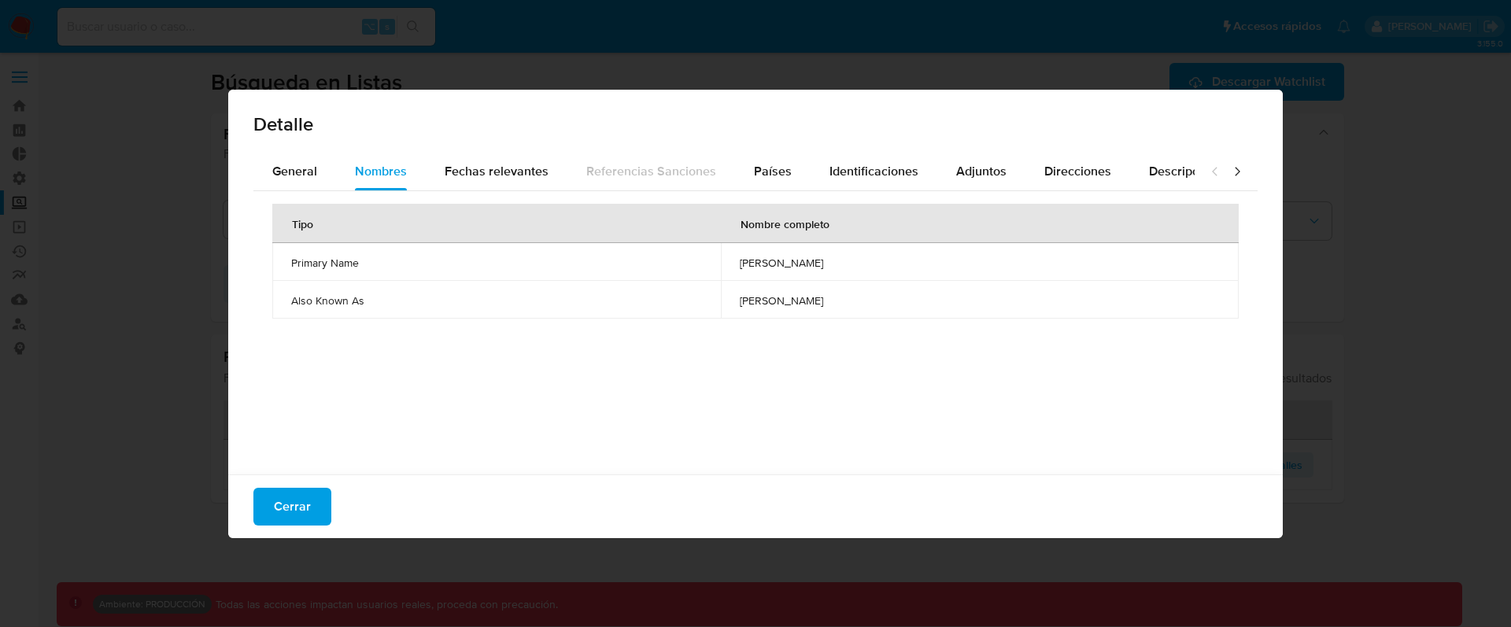
drag, startPoint x: 728, startPoint y: 261, endPoint x: 900, endPoint y: 264, distance: 171.6
click at [900, 264] on span "javier gerardo milei" at bounding box center [980, 263] width 480 height 14
click at [756, 312] on td "javier milei" at bounding box center [980, 300] width 518 height 38
drag, startPoint x: 749, startPoint y: 298, endPoint x: 901, endPoint y: 294, distance: 152.0
click at [901, 294] on td "javier milei" at bounding box center [980, 300] width 518 height 38
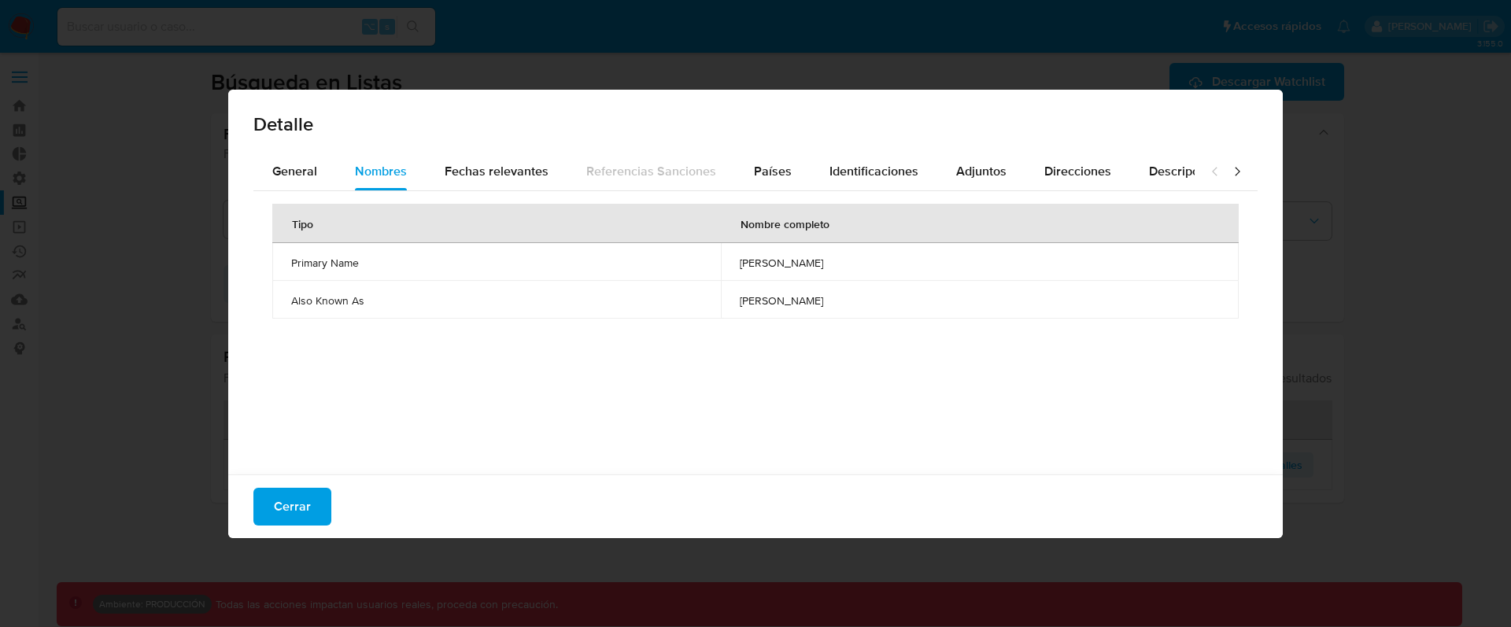
click at [797, 281] on td "javier milei" at bounding box center [980, 300] width 518 height 38
drag, startPoint x: 834, startPoint y: 269, endPoint x: 724, endPoint y: 268, distance: 110.2
click at [724, 268] on td "javier gerardo milei" at bounding box center [980, 262] width 518 height 38
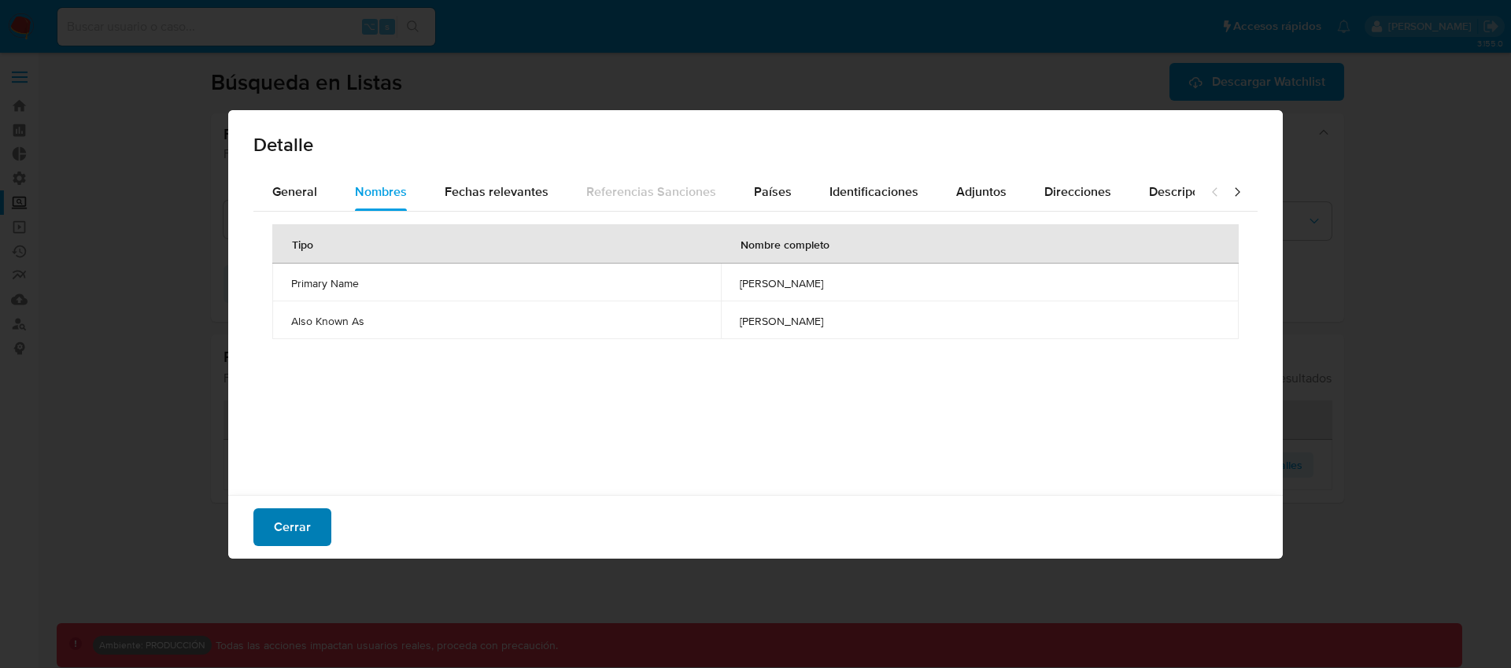
click at [288, 538] on span "Cerrar" at bounding box center [292, 527] width 37 height 35
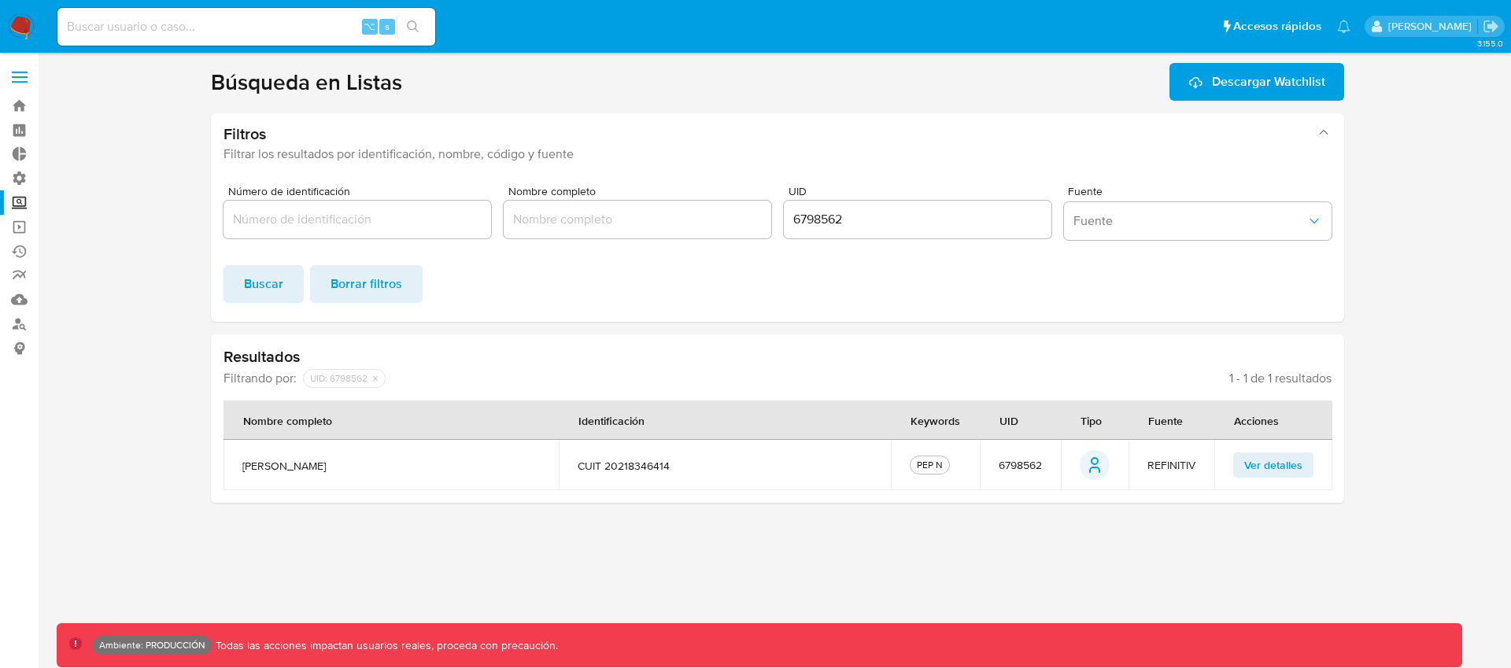
click at [1302, 470] on span "Ver detalles" at bounding box center [1273, 465] width 58 height 22
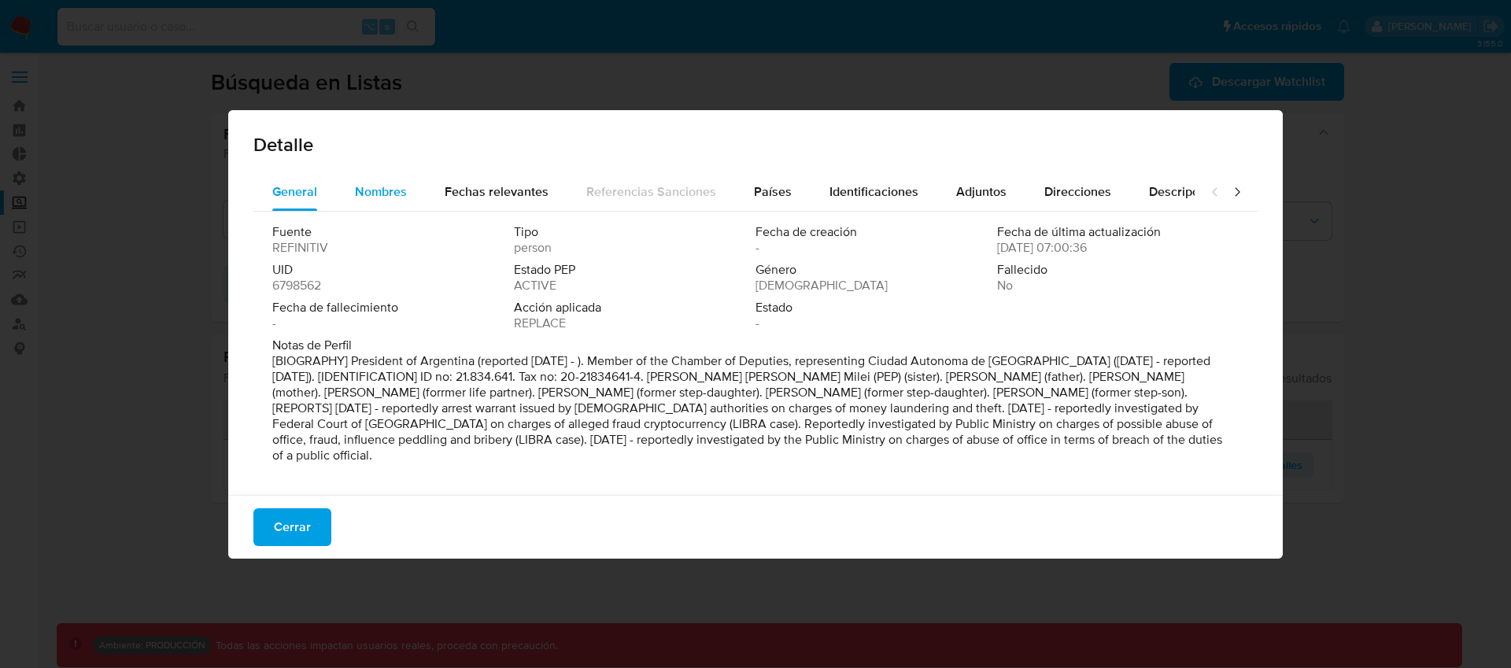
click at [375, 196] on span "Nombres" at bounding box center [381, 192] width 52 height 18
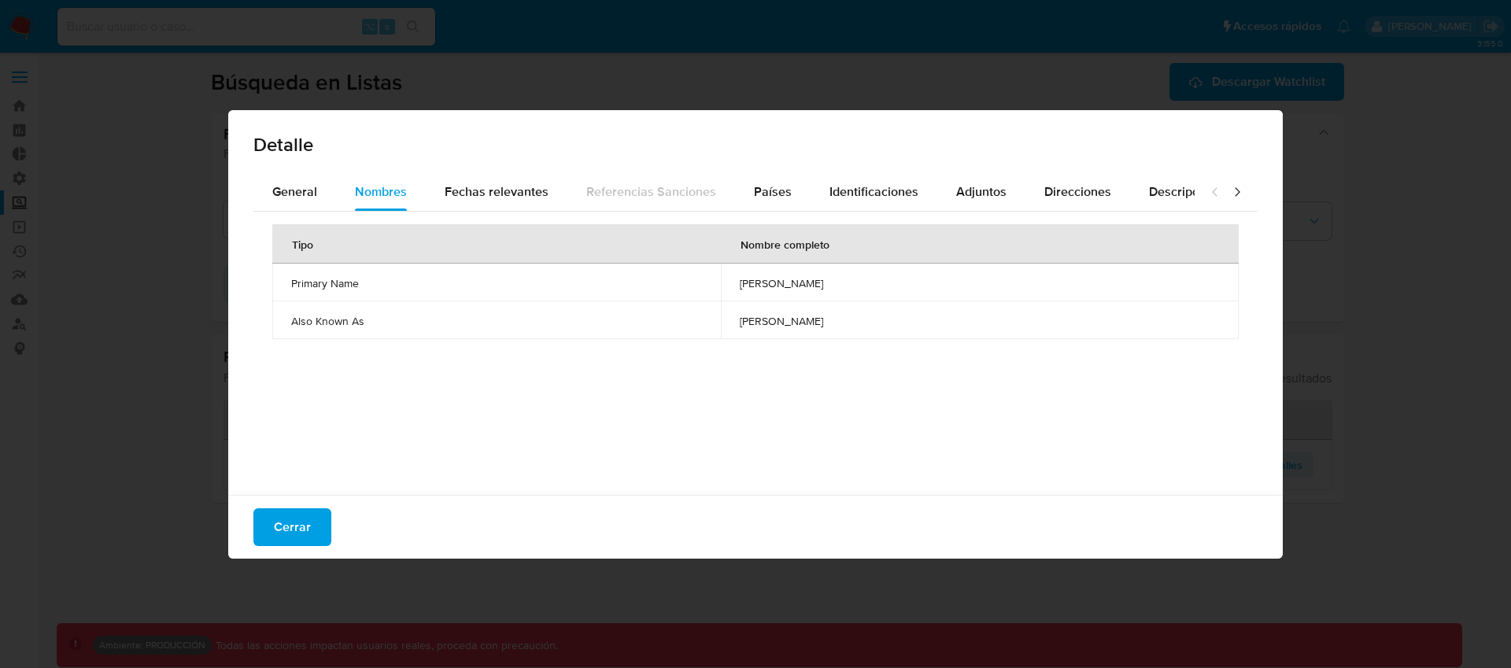
drag, startPoint x: 724, startPoint y: 320, endPoint x: 806, endPoint y: 323, distance: 81.9
click at [806, 323] on td "javier milei" at bounding box center [980, 320] width 518 height 38
click at [797, 341] on div "Tipo Nombre completo Primary Name javier gerardo milei Also Known As javier mil…" at bounding box center [755, 349] width 1004 height 275
click at [749, 316] on span "javier milei" at bounding box center [980, 321] width 480 height 14
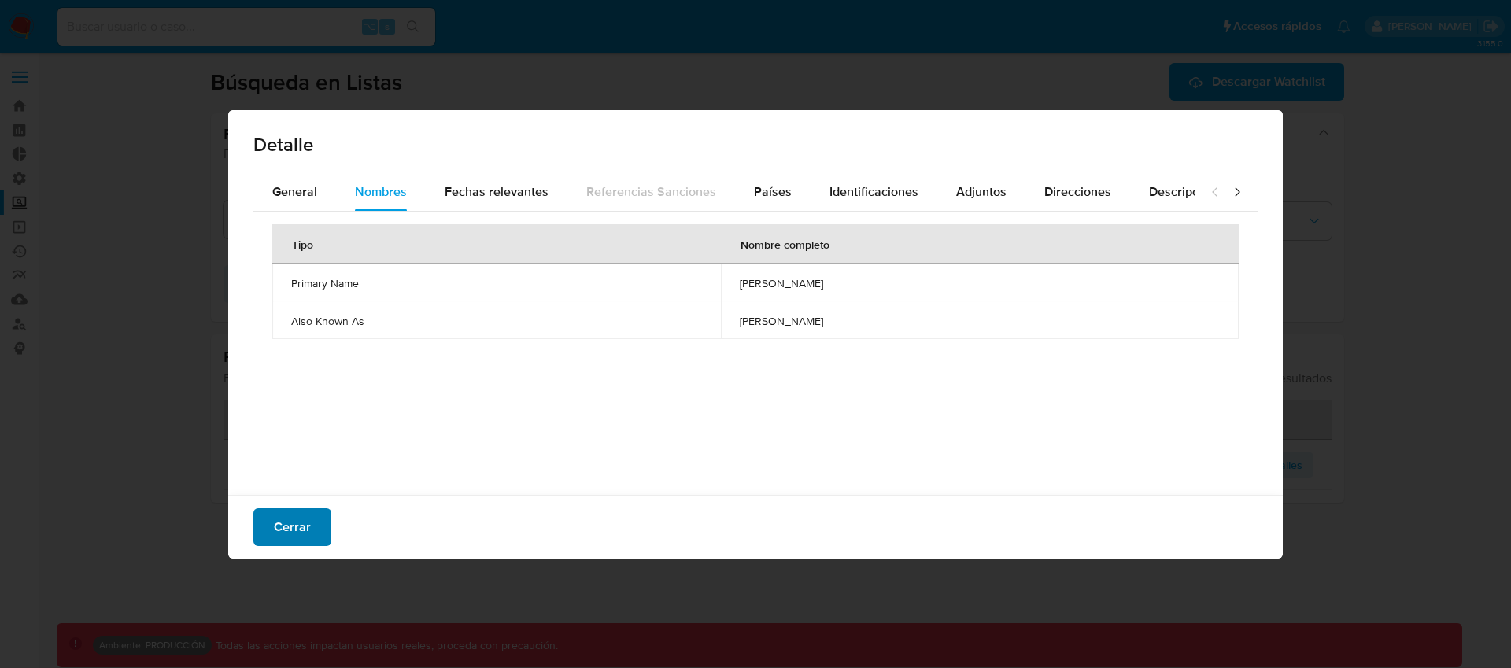
click at [298, 516] on span "Cerrar" at bounding box center [292, 527] width 37 height 35
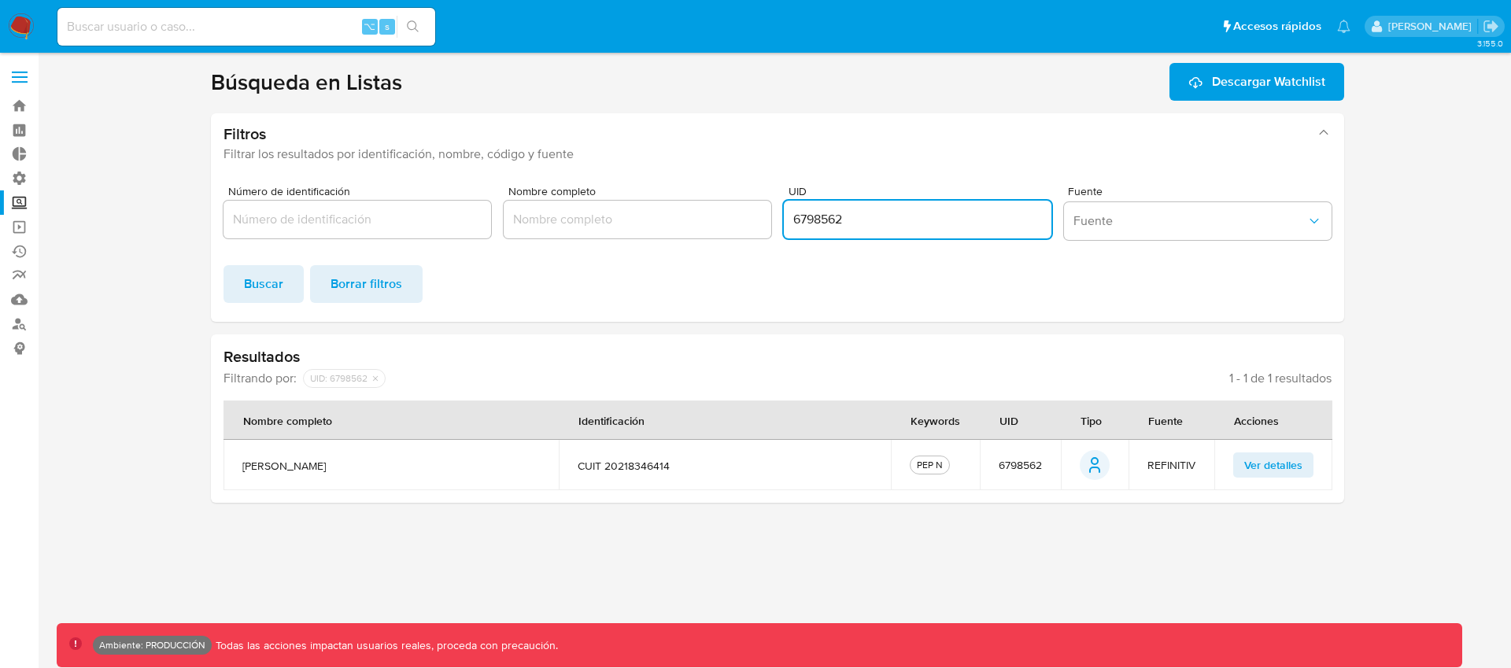
click at [834, 215] on input "6798562" at bounding box center [918, 219] width 268 height 20
paste input "8236263"
type input "8236263"
click at [271, 282] on span "Buscar" at bounding box center [263, 284] width 39 height 35
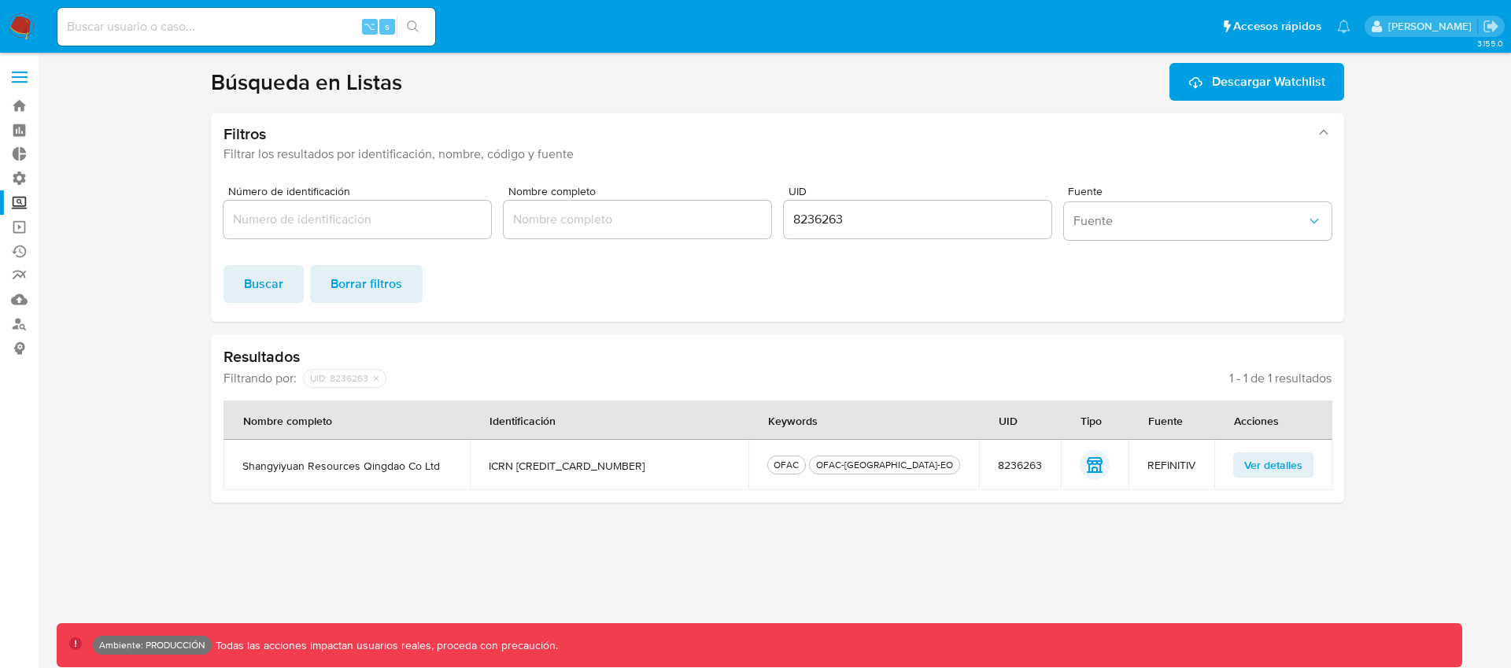
click at [1289, 470] on span "Ver detalles" at bounding box center [1273, 465] width 58 height 22
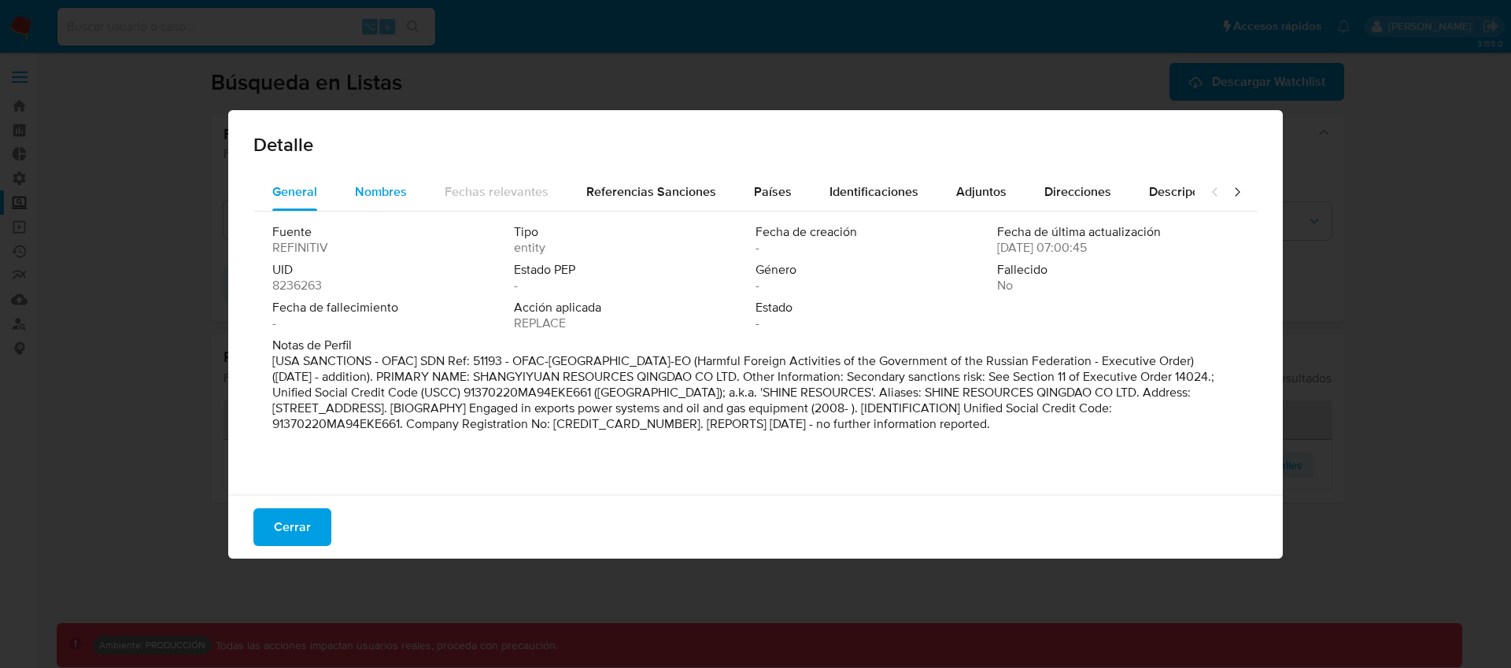
click at [401, 191] on span "Nombres" at bounding box center [381, 192] width 52 height 18
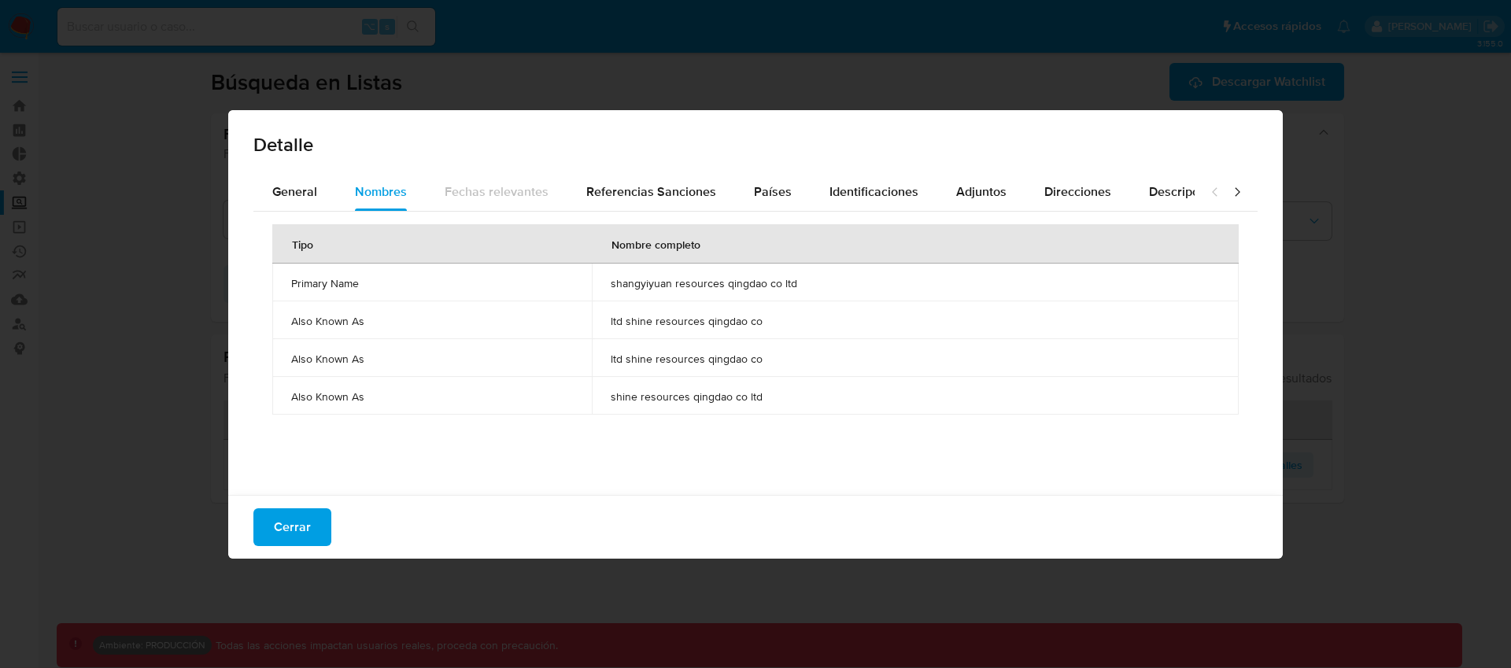
drag, startPoint x: 626, startPoint y: 321, endPoint x: 735, endPoint y: 315, distance: 109.6
click at [735, 315] on span "ltd shine resources qingdao co" at bounding box center [915, 321] width 609 height 14
click at [717, 324] on span "ltd shine resources qingdao co" at bounding box center [915, 321] width 609 height 14
click at [737, 322] on span "ltd shine resources qingdao co" at bounding box center [915, 321] width 609 height 14
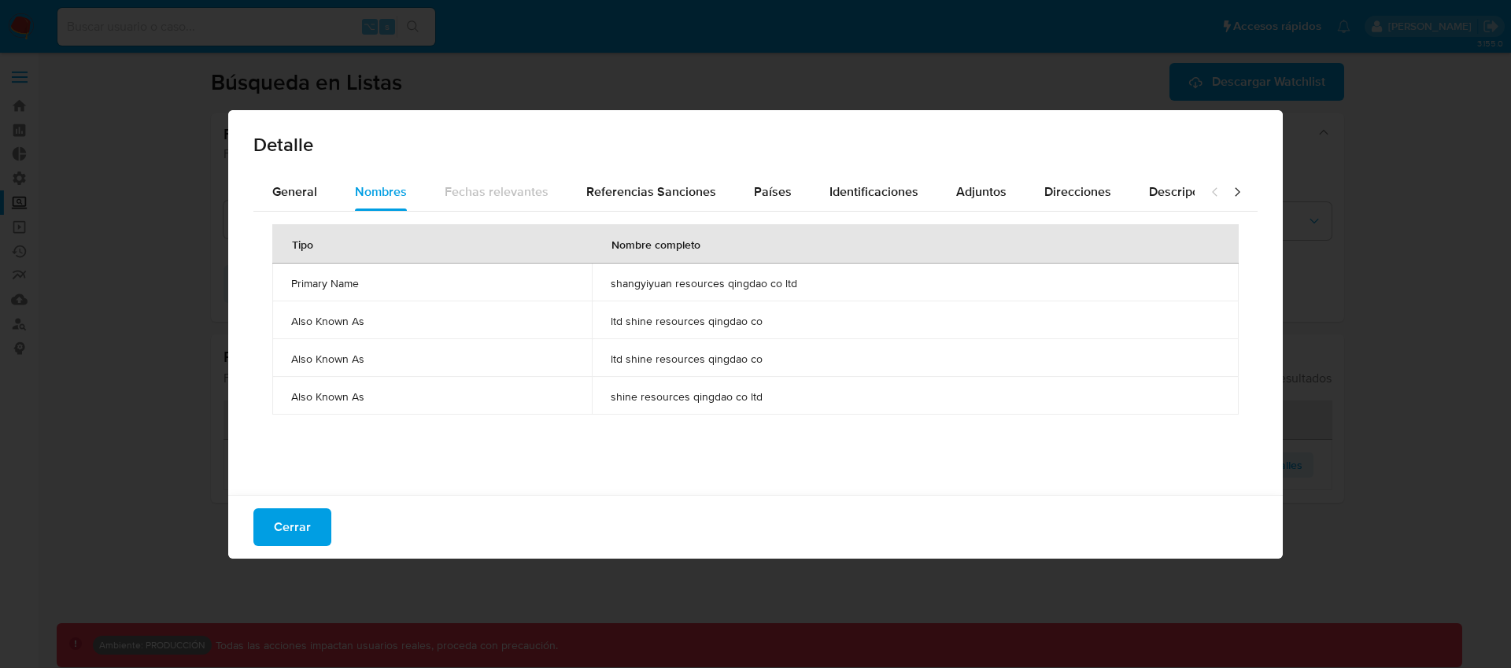
click at [751, 323] on span "ltd shine resources qingdao co" at bounding box center [915, 321] width 609 height 14
click at [815, 320] on span "ltd shine resources qingdao co" at bounding box center [915, 321] width 609 height 14
drag, startPoint x: 782, startPoint y: 394, endPoint x: 601, endPoint y: 396, distance: 181.0
click at [601, 396] on td "shine resources qingdao co ltd" at bounding box center [915, 396] width 647 height 38
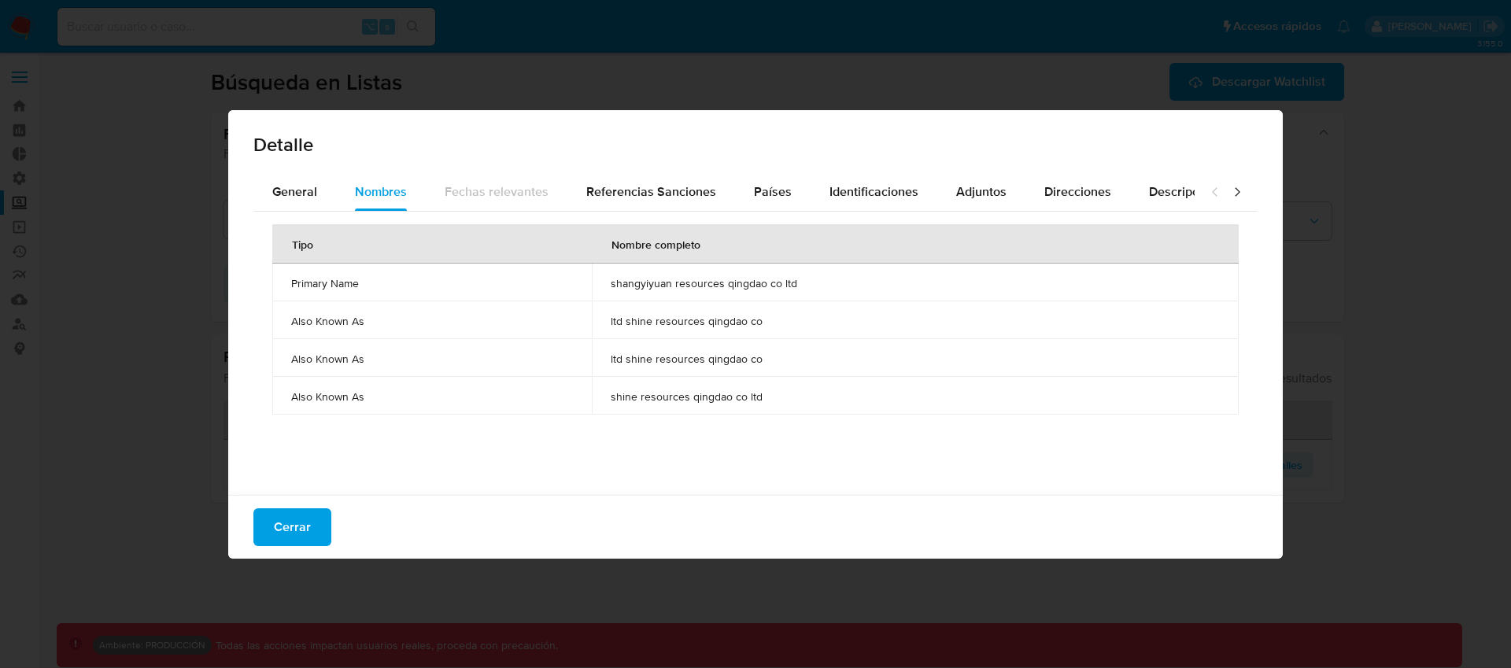
click at [601, 394] on td "shine resources qingdao co ltd" at bounding box center [915, 396] width 647 height 38
drag, startPoint x: 736, startPoint y: 397, endPoint x: 589, endPoint y: 401, distance: 147.3
click at [589, 401] on tr "Also Known As shine resources qingdao co ltd" at bounding box center [755, 396] width 967 height 38
click at [756, 398] on span "shine resources qingdao co ltd" at bounding box center [915, 397] width 609 height 14
